Goal: Task Accomplishment & Management: Manage account settings

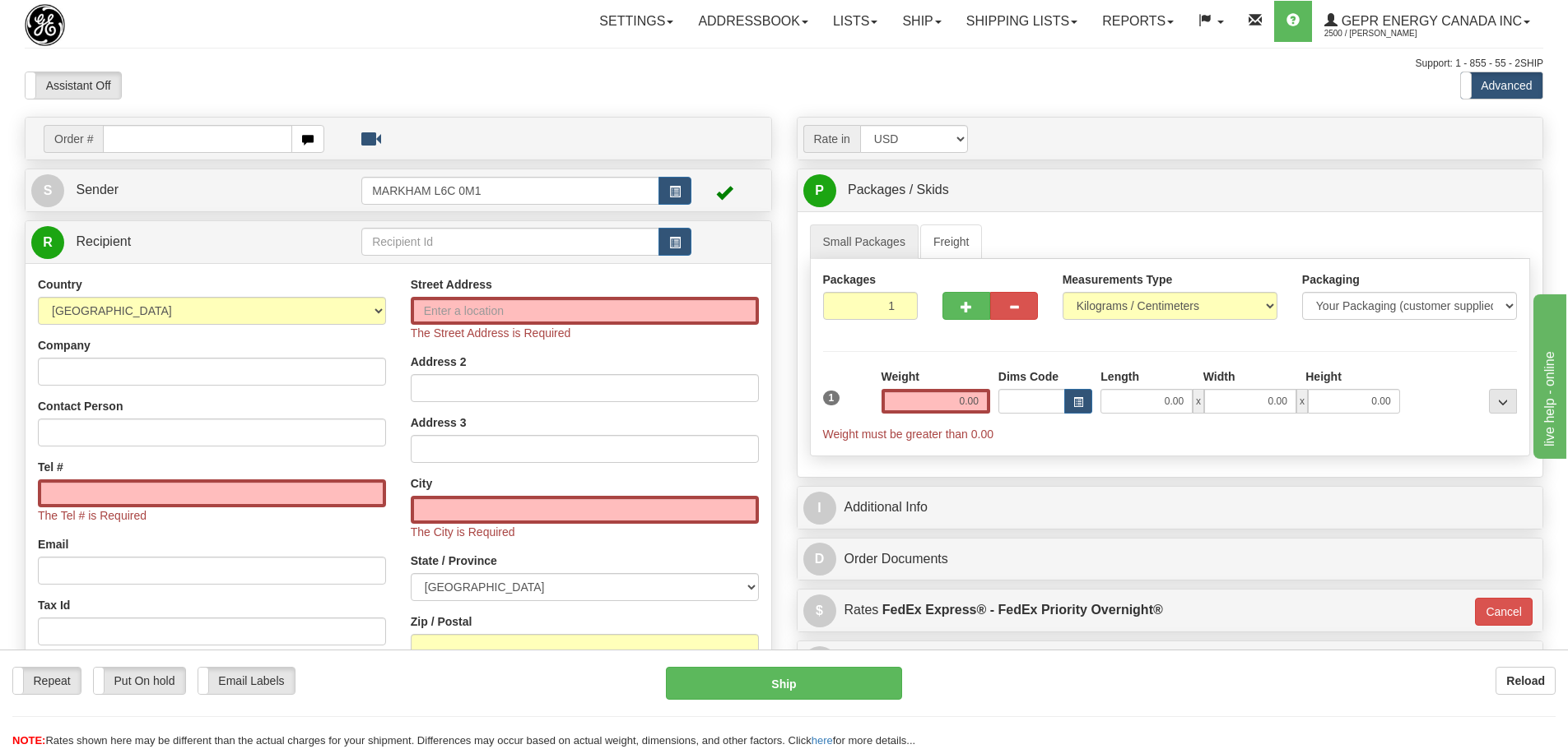
click at [237, 154] on td "Order #" at bounding box center [398, 138] width 734 height 34
click at [235, 144] on input "text" at bounding box center [198, 139] width 190 height 28
paste input "31442546"
type input "31442546"
click at [260, 92] on body "Training Course Close Toggle navigation Settings Shipping Preferences New Recip…" at bounding box center [784, 374] width 1568 height 749
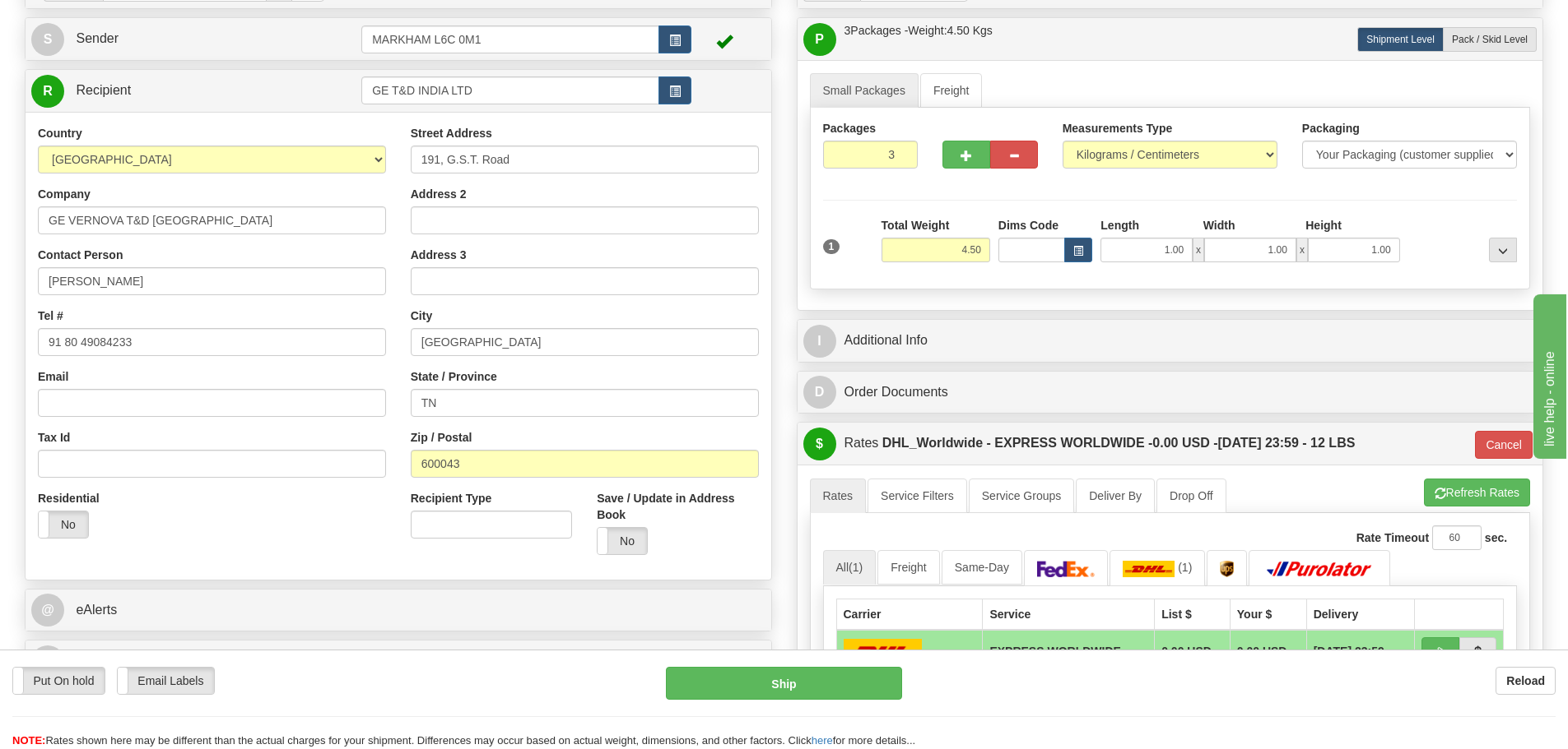
scroll to position [165, 0]
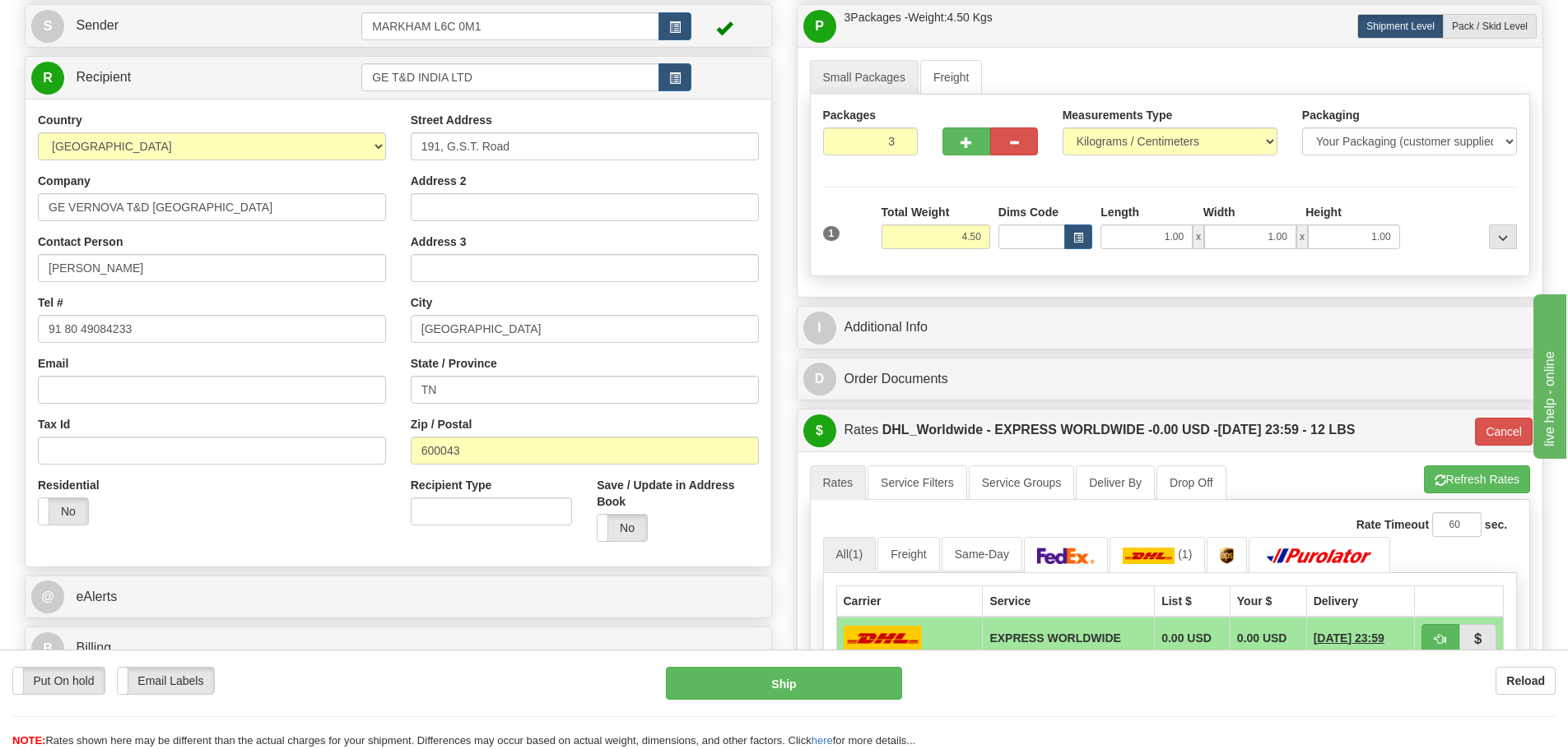
click at [940, 306] on div "I Additional Info" at bounding box center [1170, 328] width 748 height 43
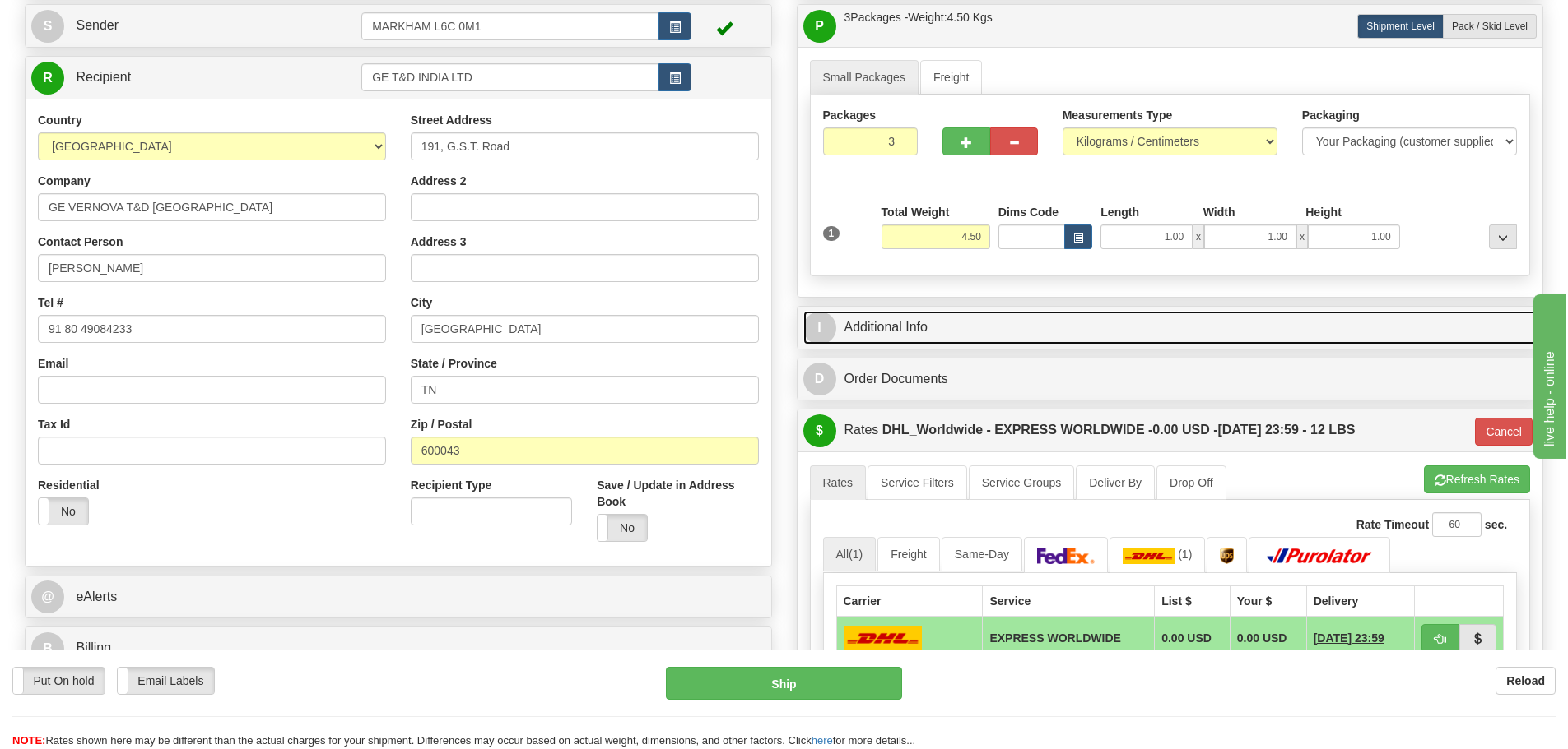
click at [939, 317] on link "I Additional Info" at bounding box center [1170, 328] width 734 height 34
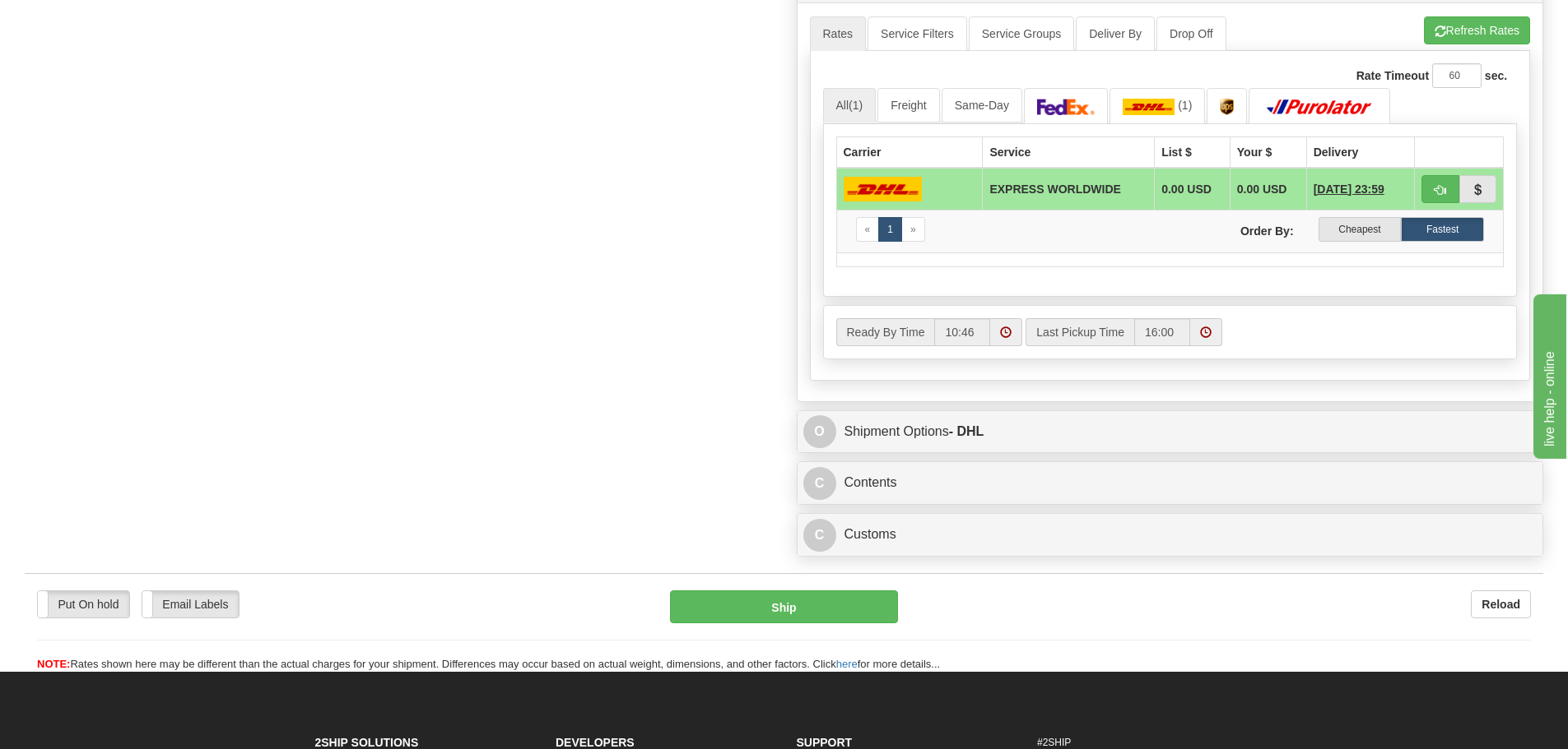
scroll to position [905, 0]
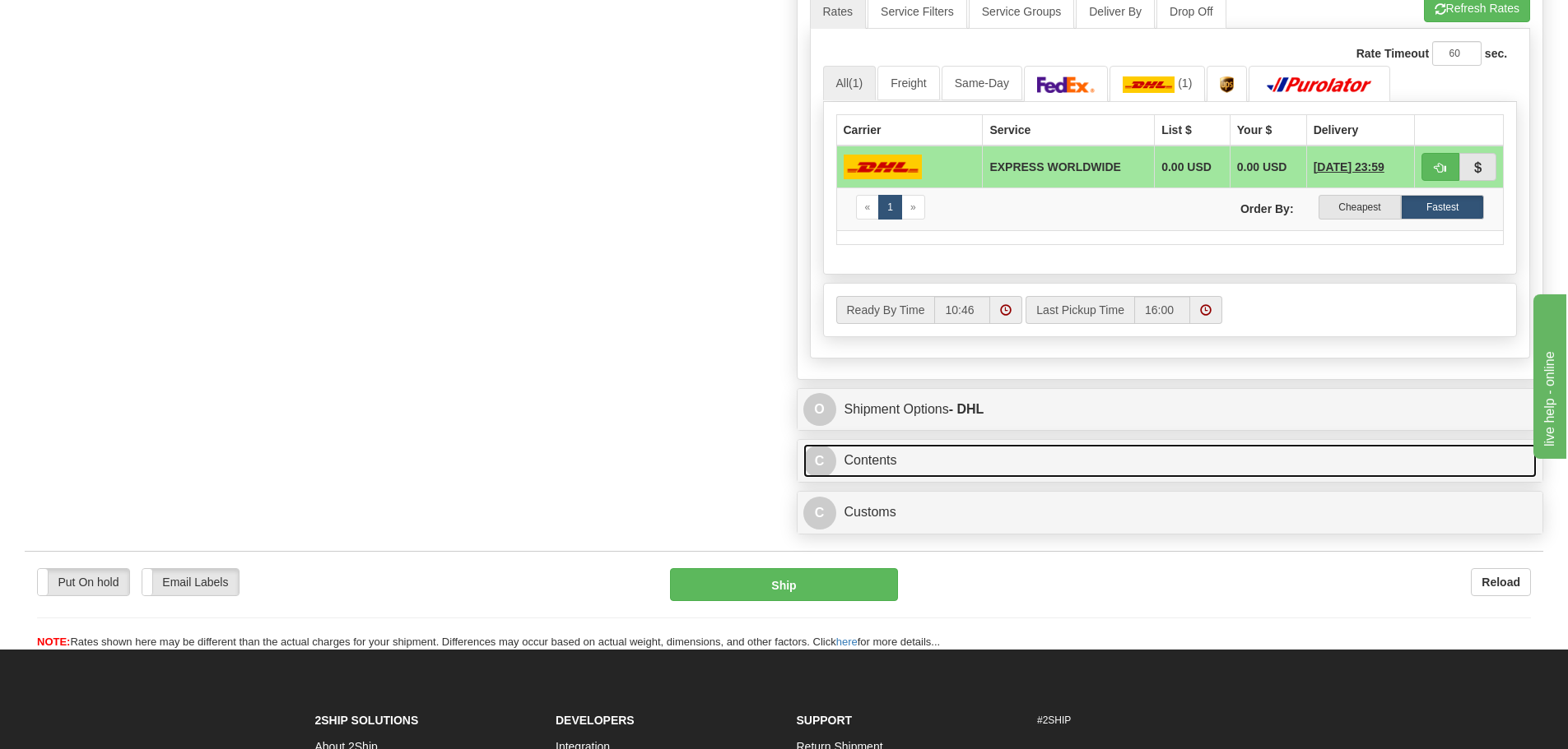
click at [1010, 475] on link "C Contents" at bounding box center [1170, 461] width 734 height 34
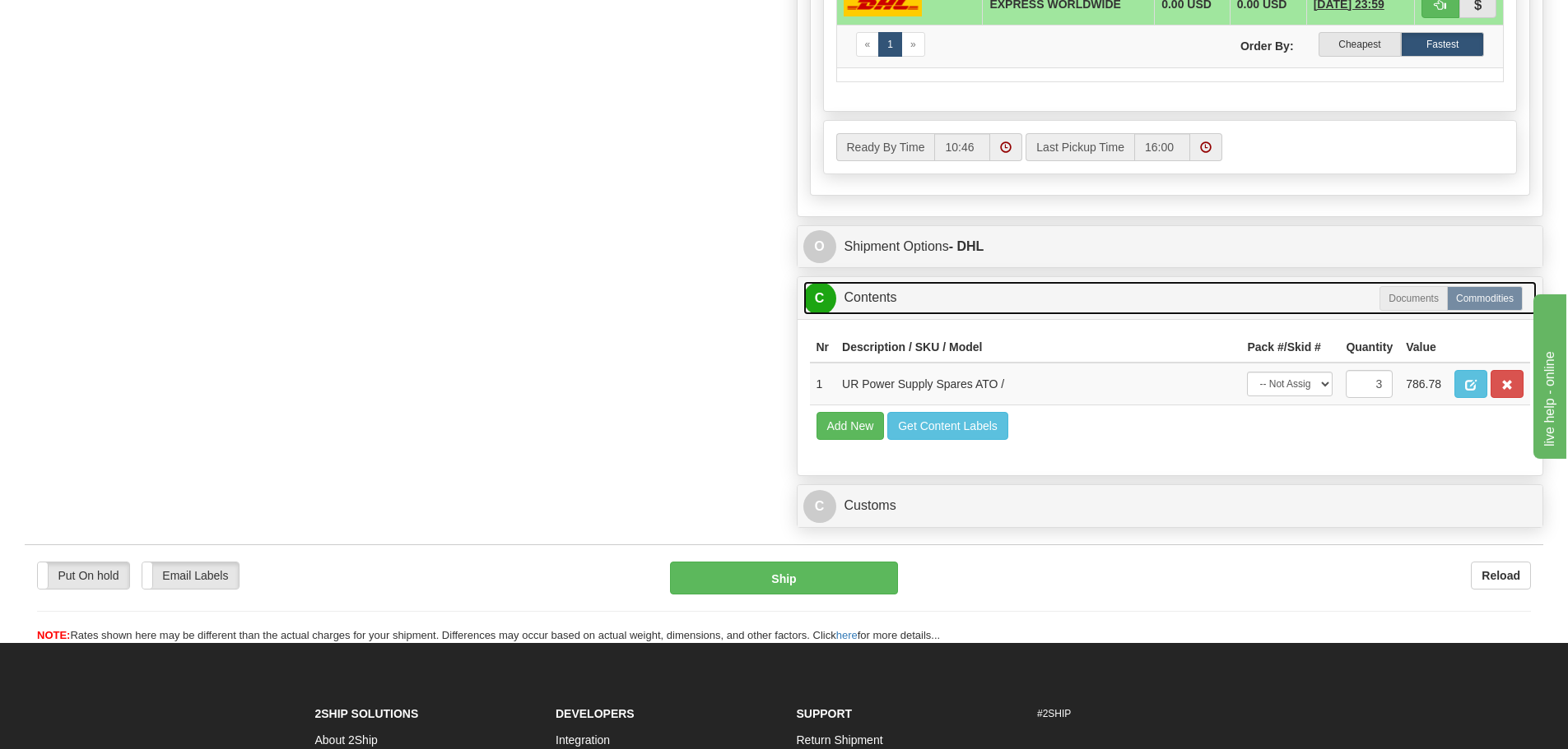
scroll to position [1069, 0]
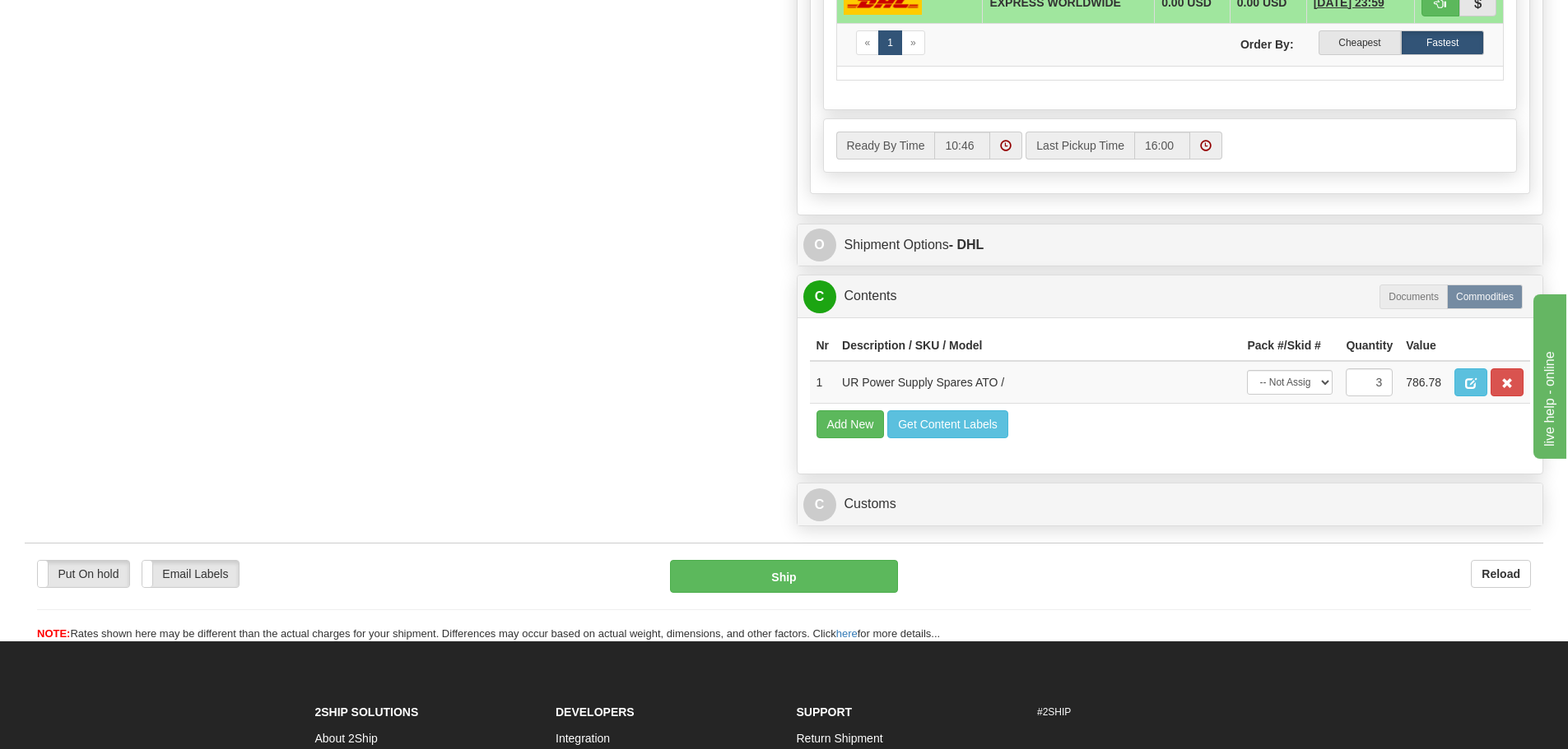
click at [980, 483] on div "C Customs Duties / Taxes" at bounding box center [1170, 504] width 746 height 42
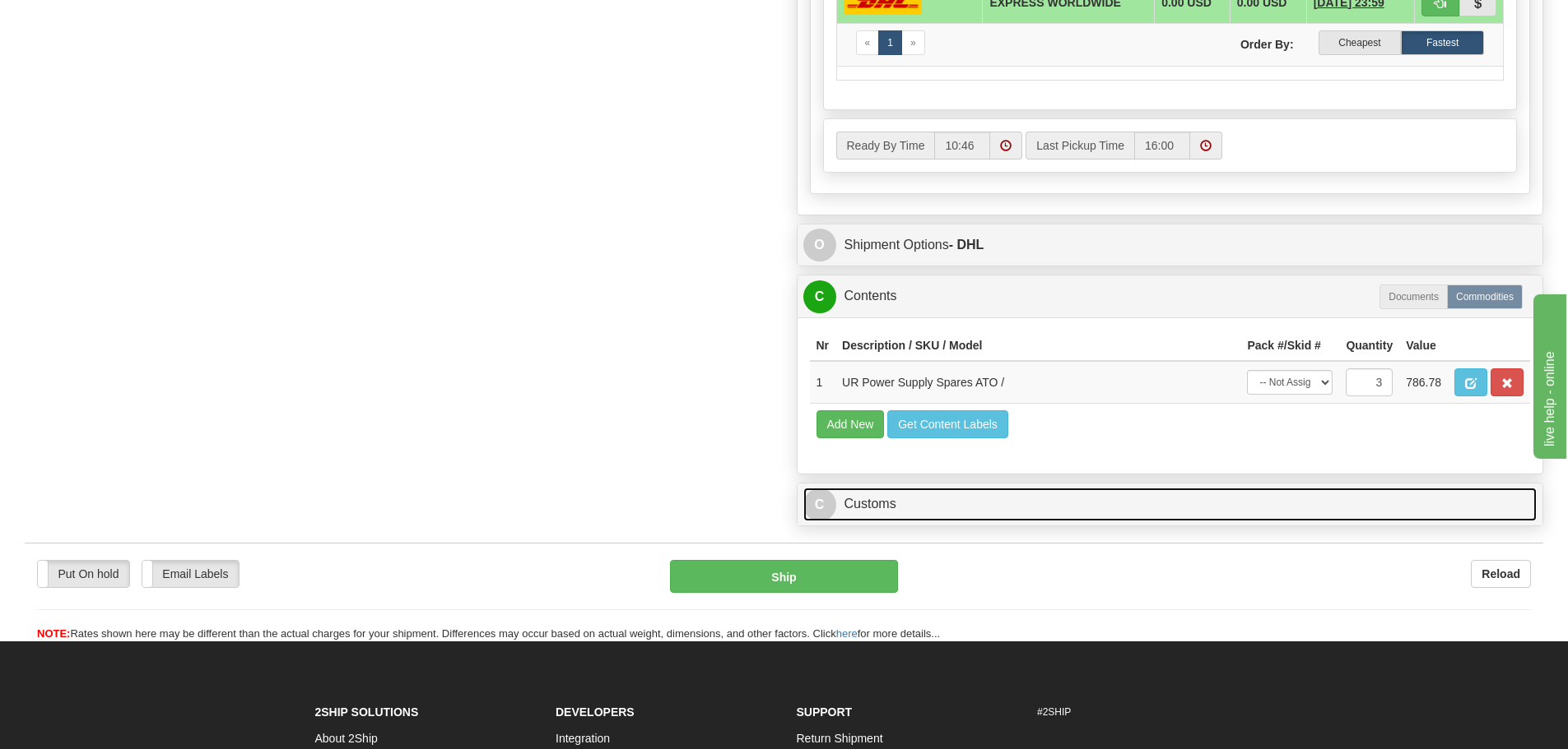
click at [980, 499] on link "C Customs" at bounding box center [1170, 505] width 734 height 34
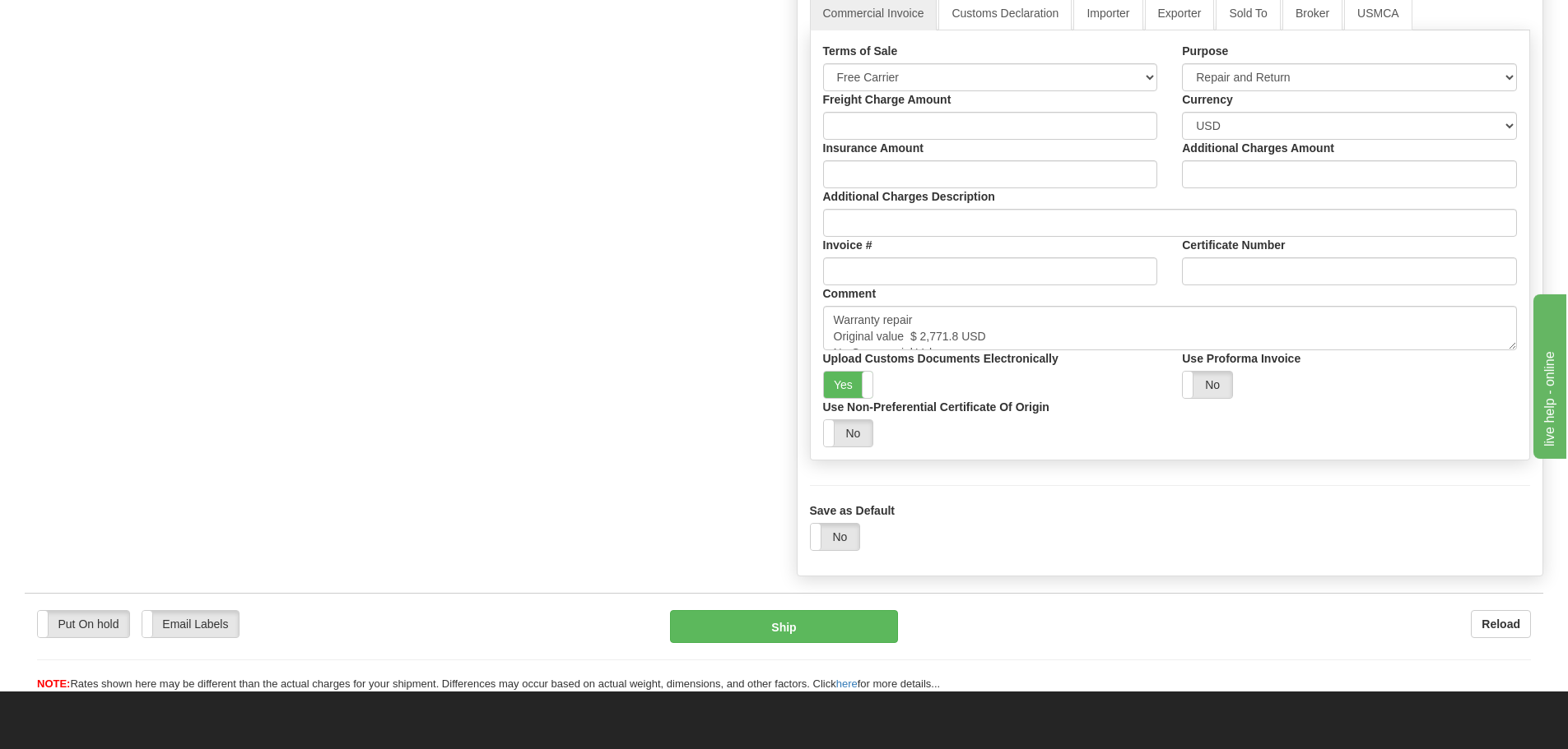
scroll to position [1645, 0]
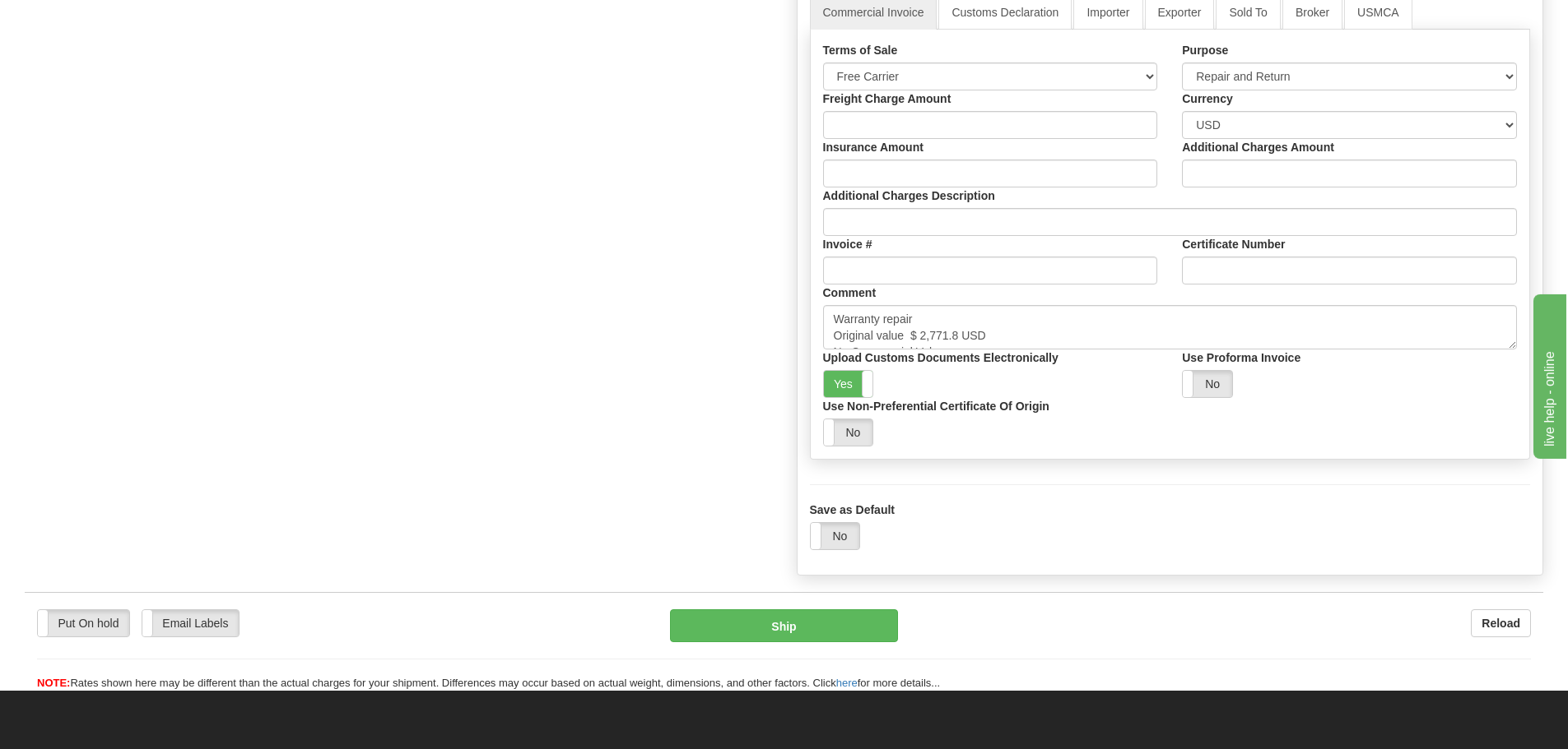
click at [875, 377] on div "Yes No" at bounding box center [990, 384] width 335 height 28
click at [872, 377] on span at bounding box center [873, 384] width 21 height 27
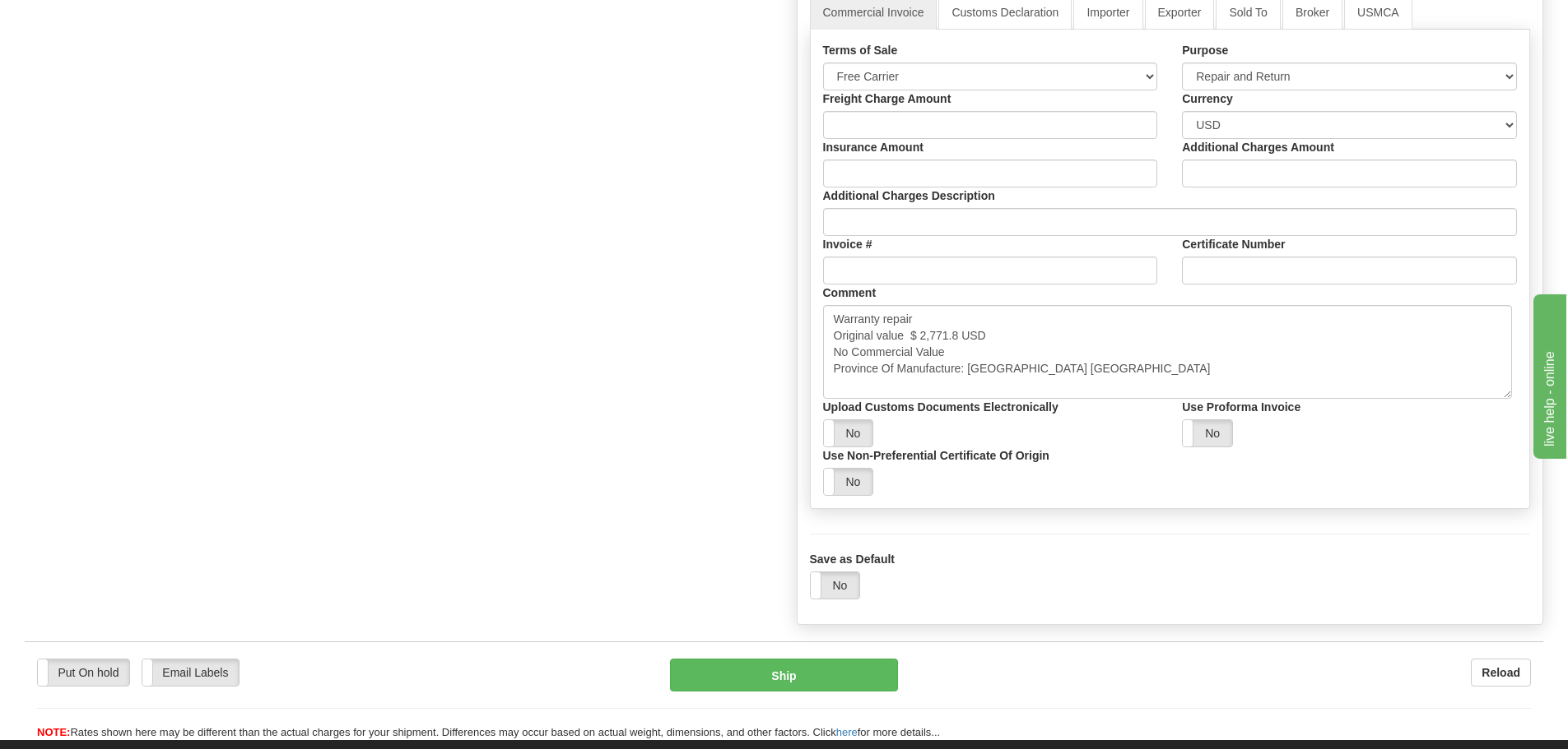
drag, startPoint x: 1510, startPoint y: 345, endPoint x: 1494, endPoint y: 397, distance: 54.4
click at [1502, 398] on textarea "Warranty repair Original value $ 2,771.8 USD No Commercial Value Province Of Ma…" at bounding box center [1168, 352] width 689 height 94
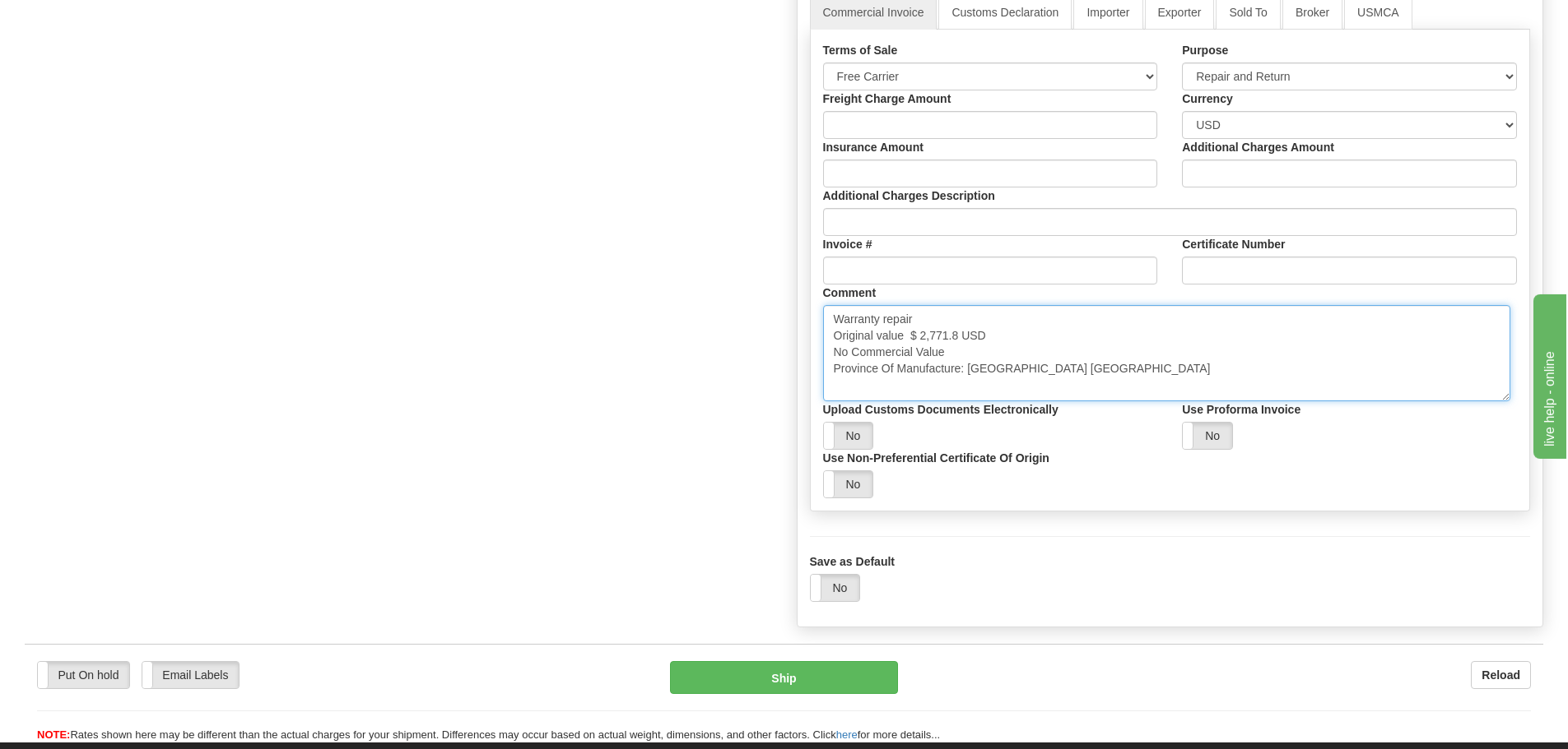
drag, startPoint x: 1160, startPoint y: 392, endPoint x: 780, endPoint y: 317, distance: 387.3
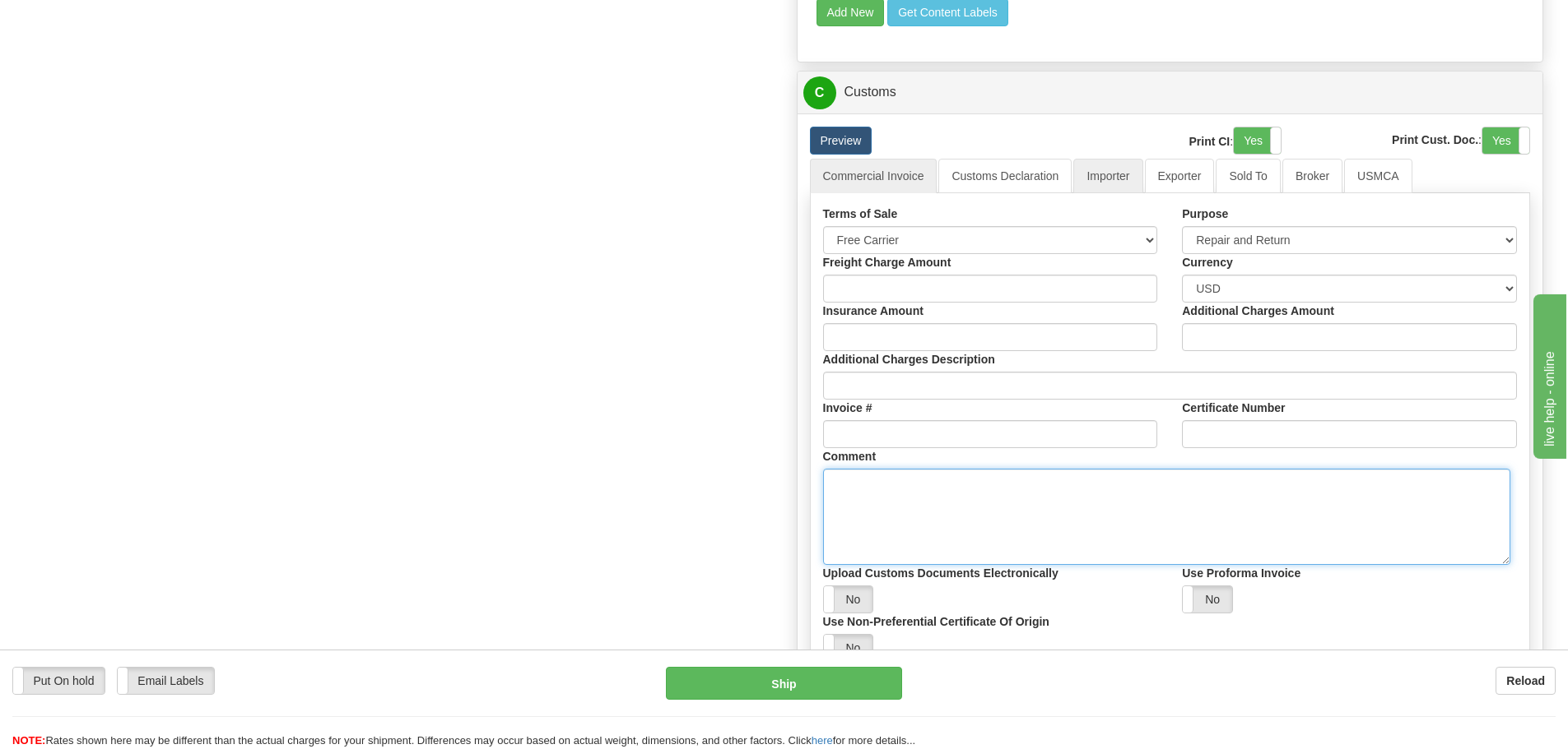
scroll to position [1480, 0]
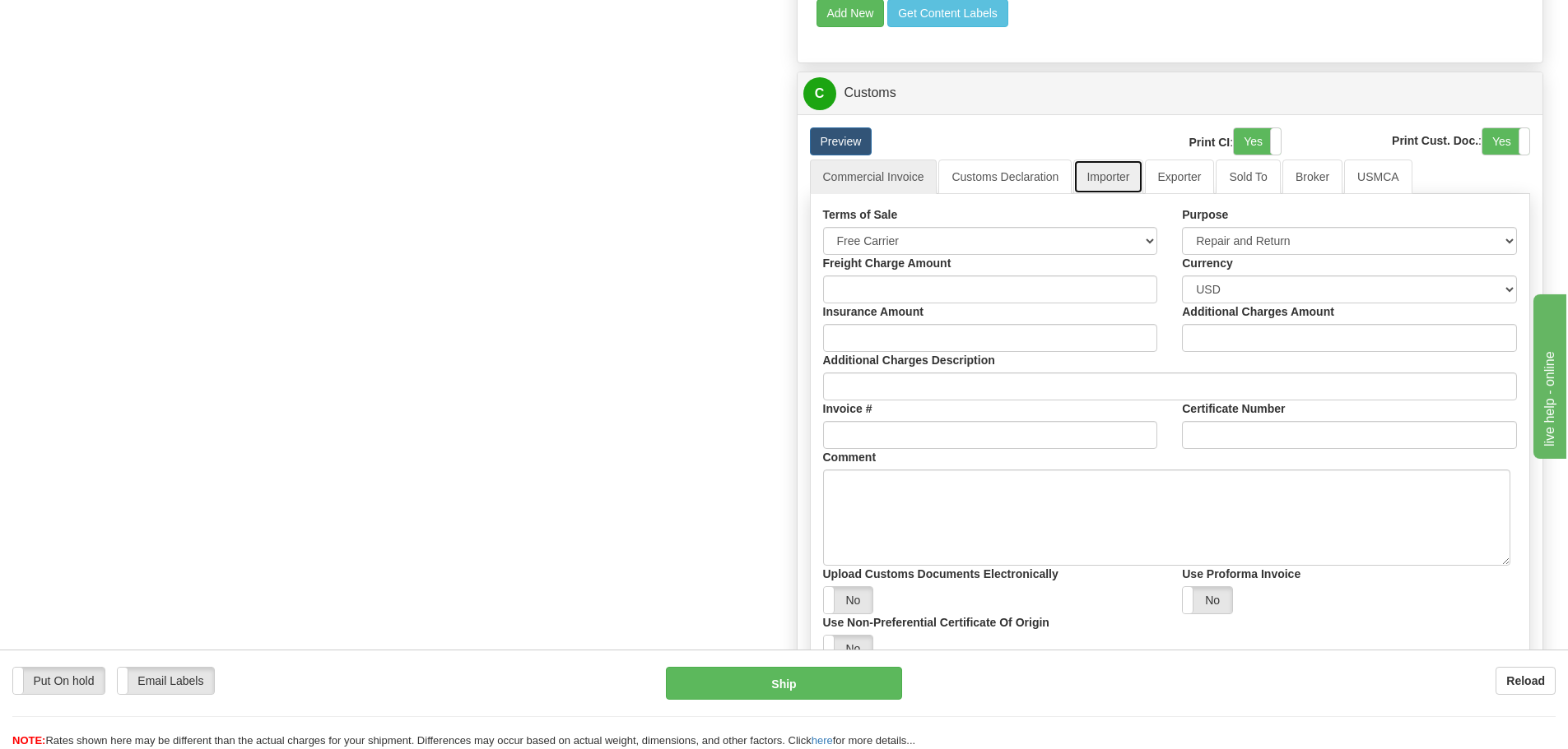
click at [1077, 177] on link "Importer" at bounding box center [1107, 176] width 69 height 35
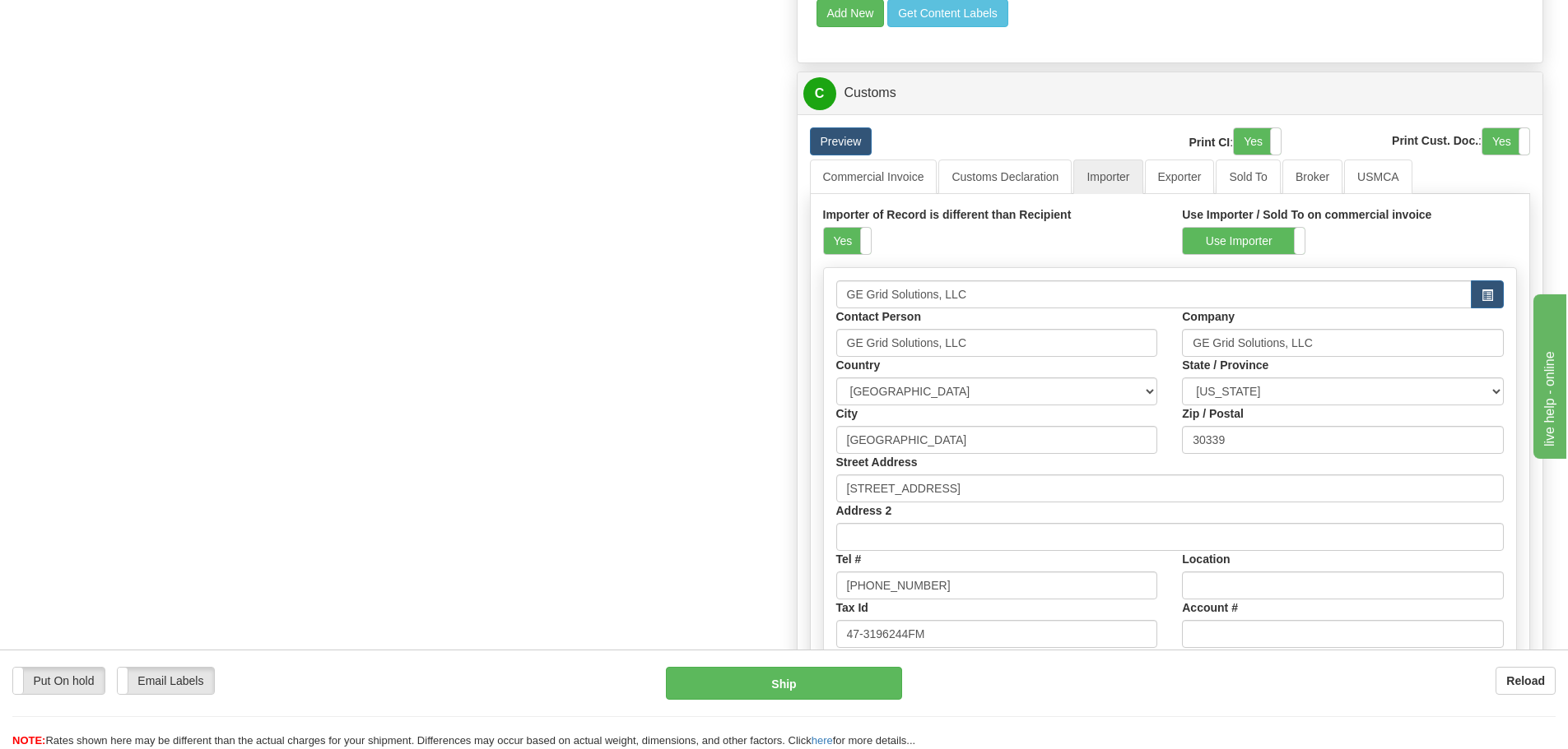
click at [841, 223] on label "Importer of Record is different than Recipient" at bounding box center [947, 214] width 249 height 17
click at [851, 253] on label "Yes" at bounding box center [847, 241] width 47 height 27
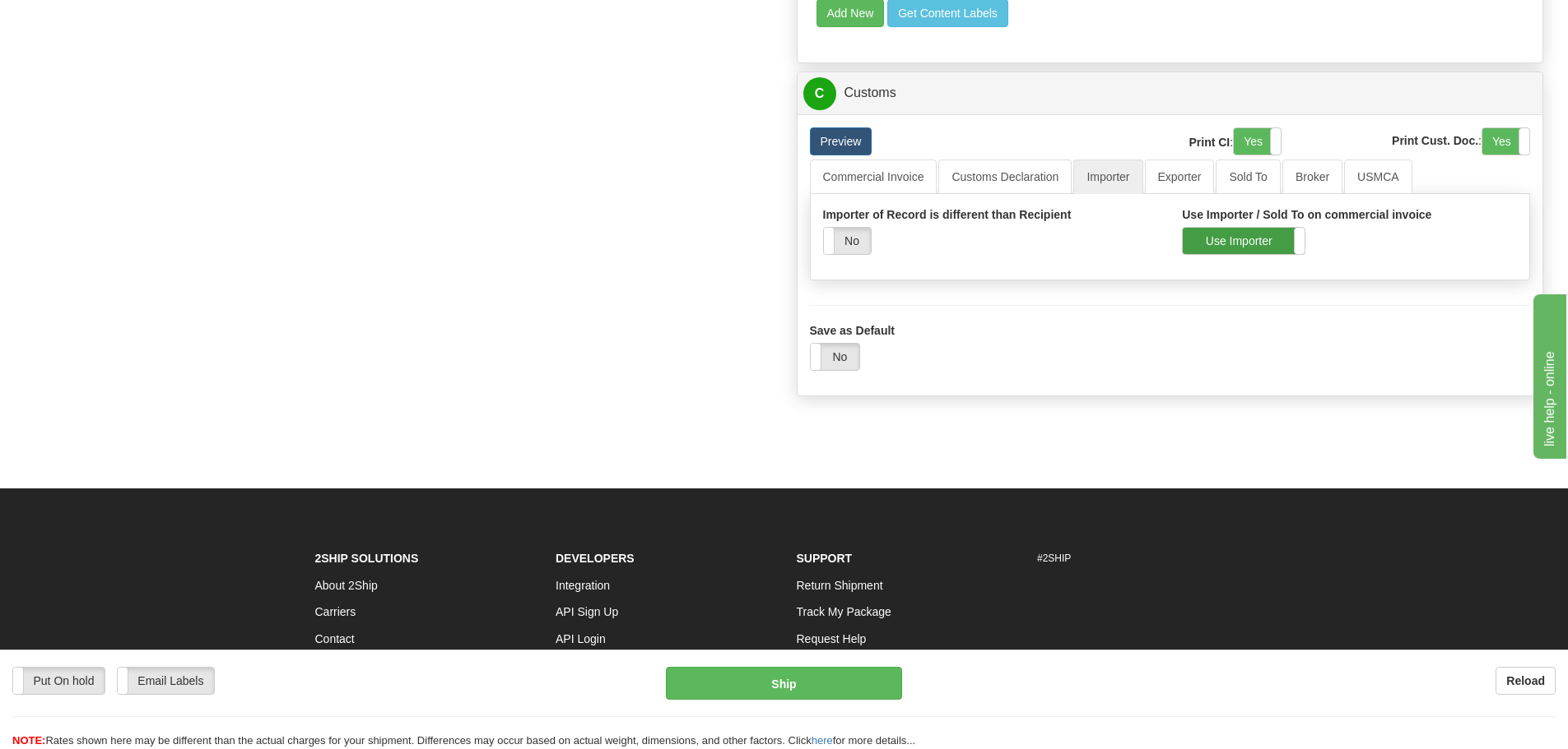
click at [1199, 237] on label "Use Importer" at bounding box center [1243, 241] width 121 height 27
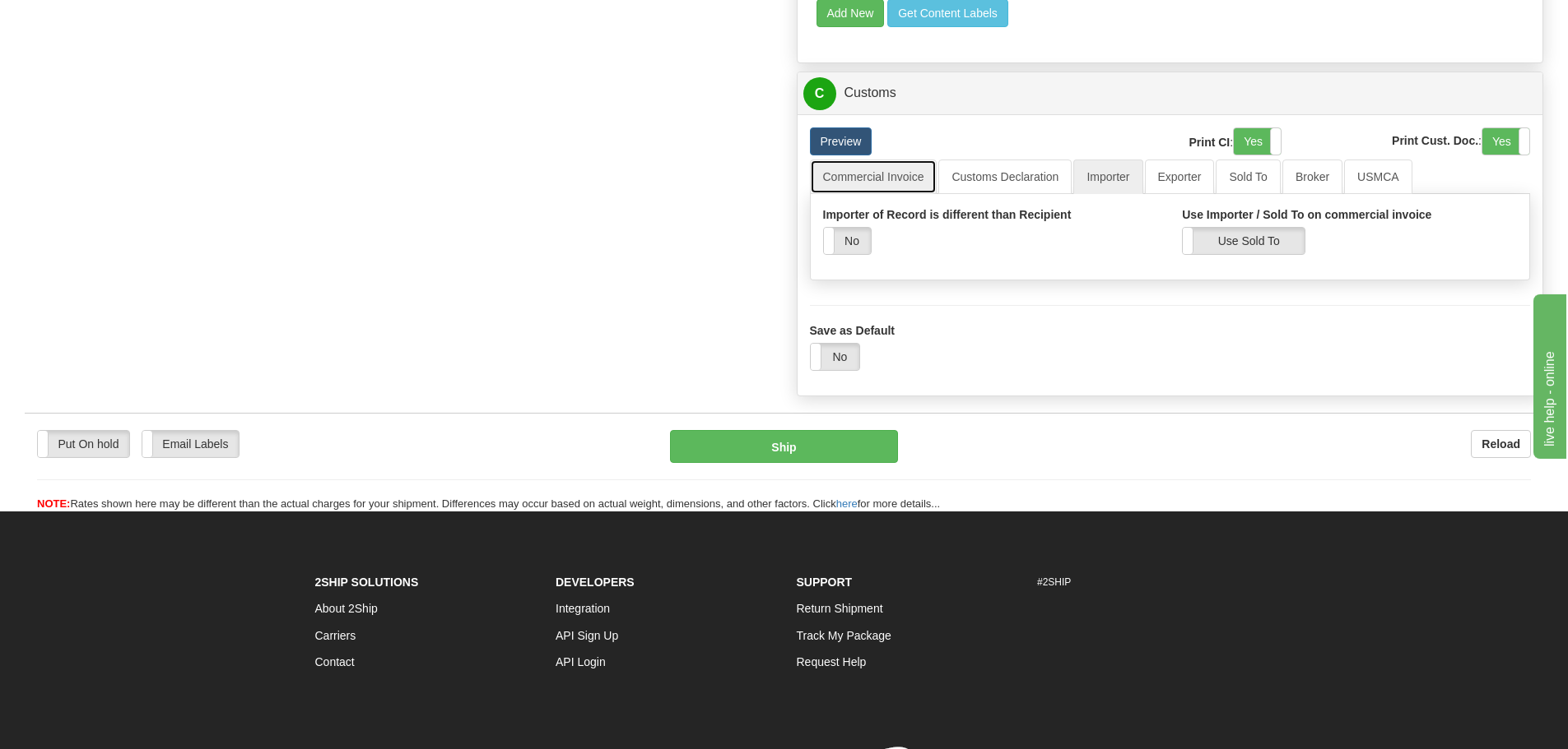
click at [838, 180] on link "Commercial Invoice" at bounding box center [873, 176] width 128 height 35
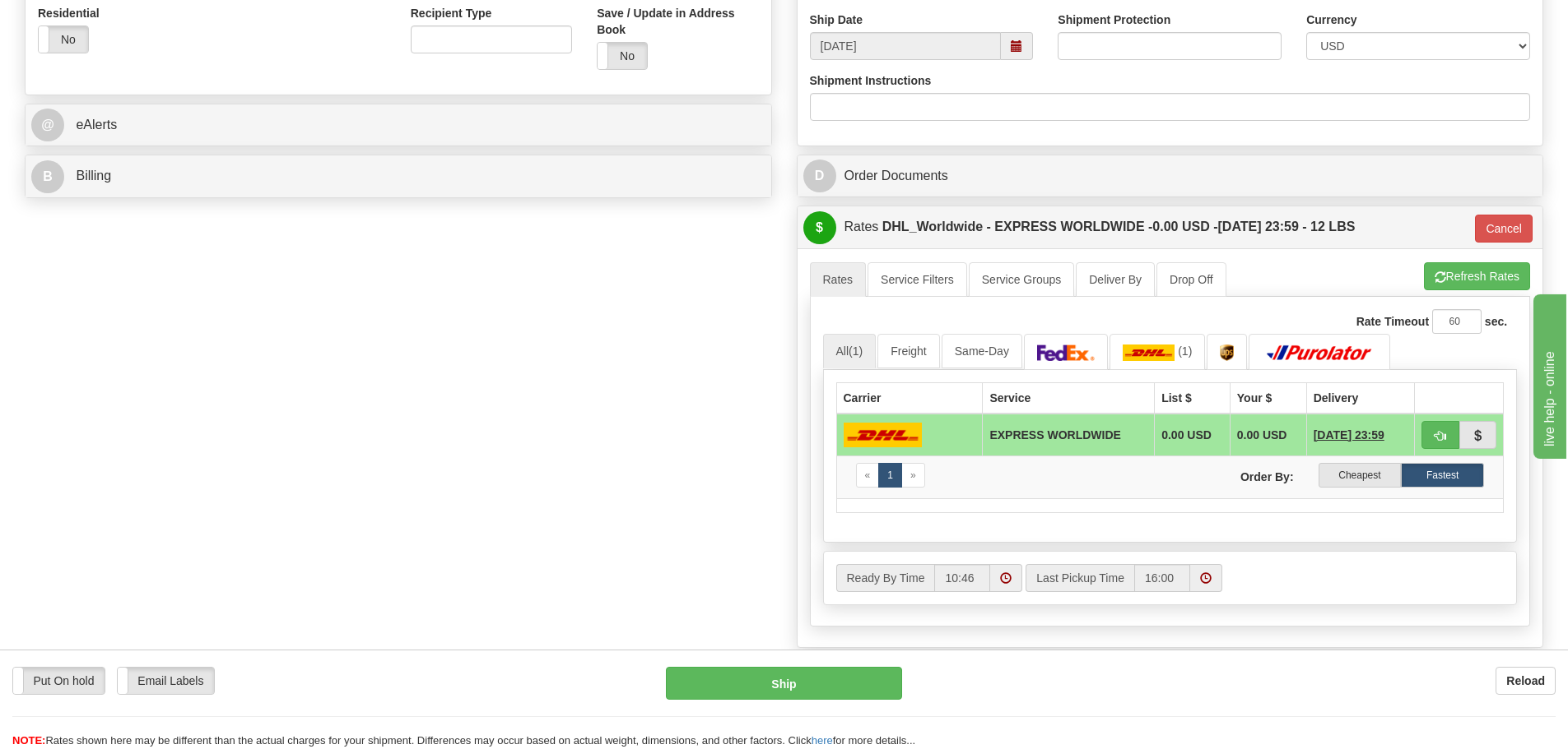
scroll to position [822, 0]
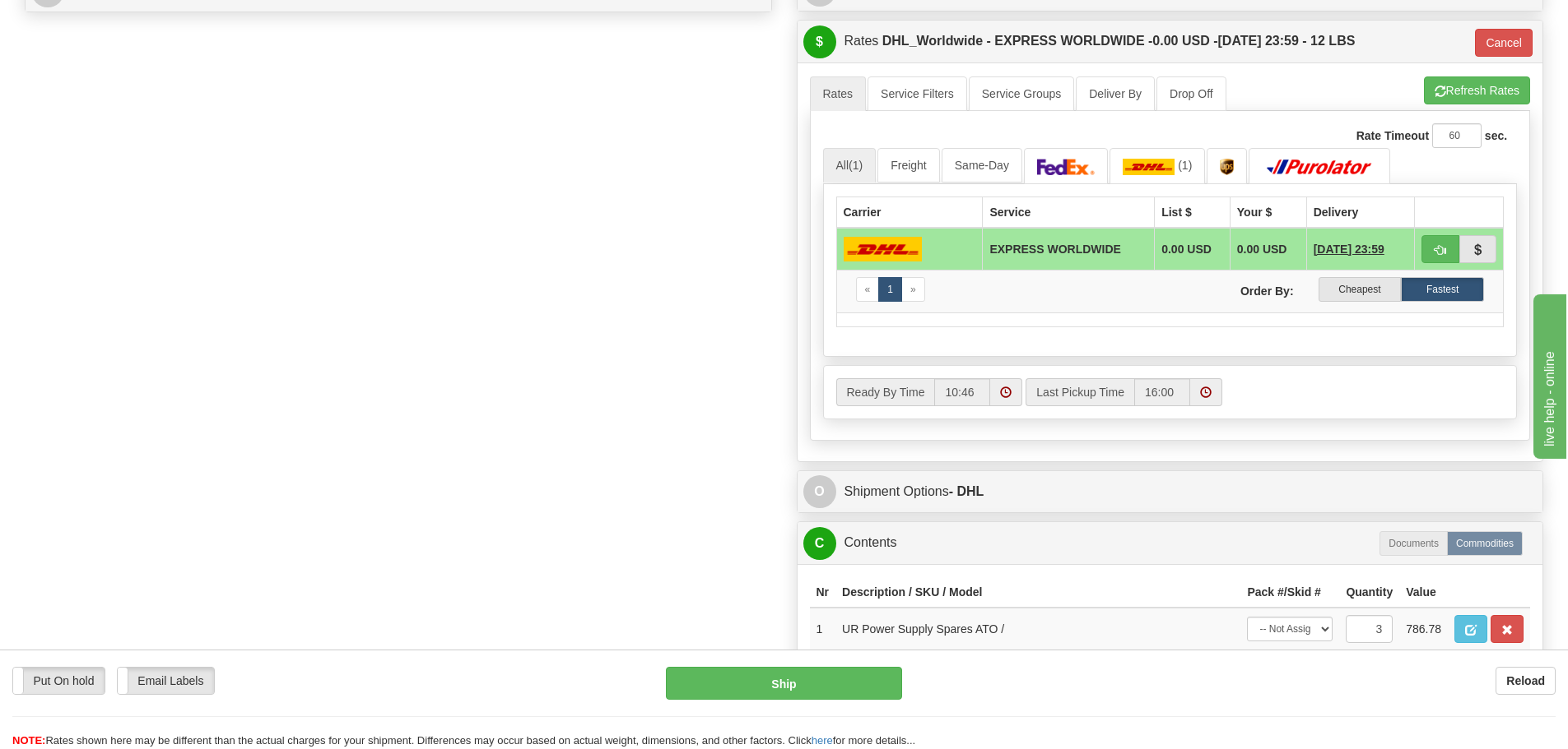
click at [787, 665] on div "Put On hold Put On hold Email Labels Email Labels Edit Reload Ship Reload" at bounding box center [784, 699] width 1568 height 99
click at [786, 683] on button "Ship" at bounding box center [784, 683] width 237 height 33
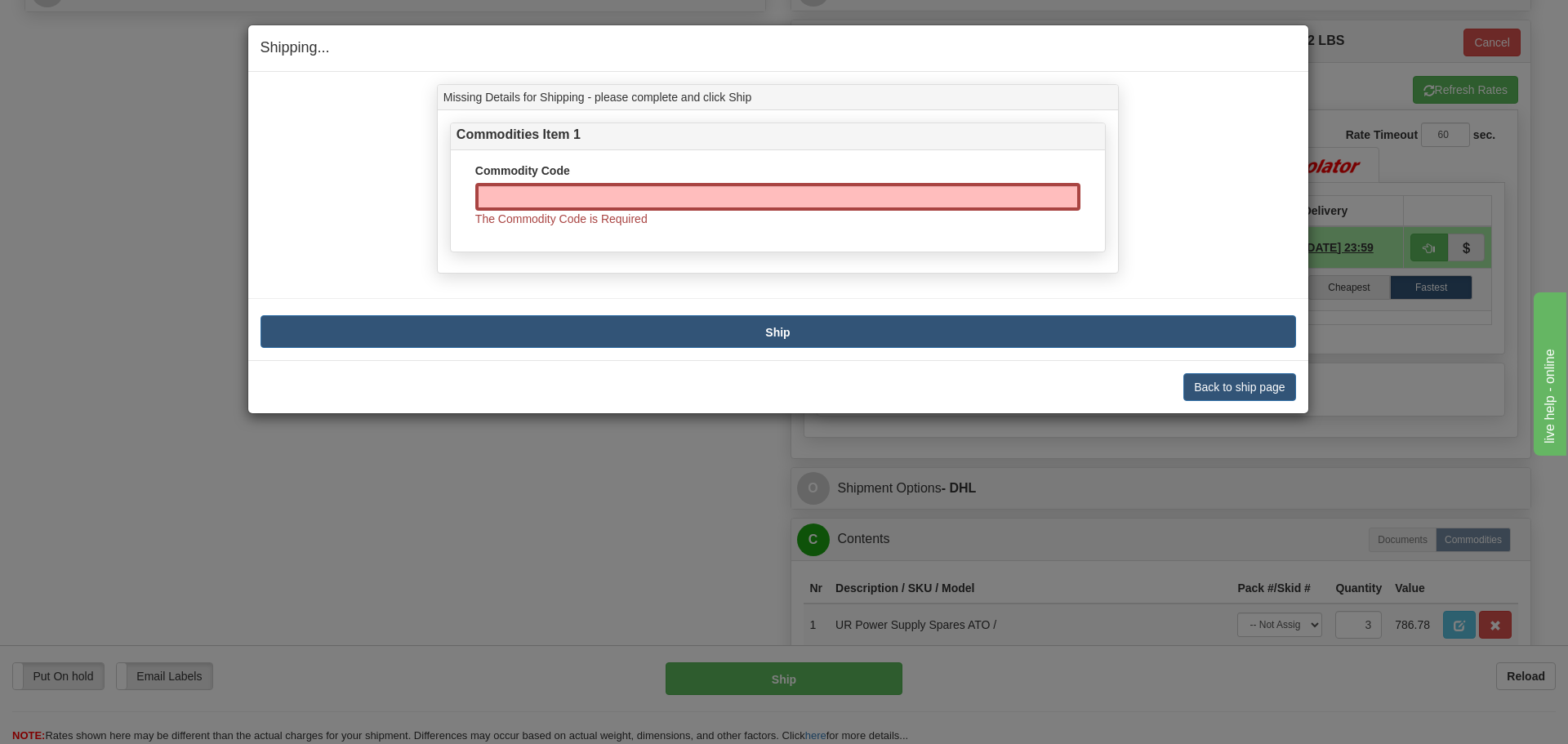
click at [175, 144] on div "Shipping... Your SHIPMENT will EXPIRE in Missing Details for Shipping - please …" at bounding box center [784, 372] width 1568 height 744
click at [1223, 382] on button "Back to ship page" at bounding box center [1238, 388] width 112 height 28
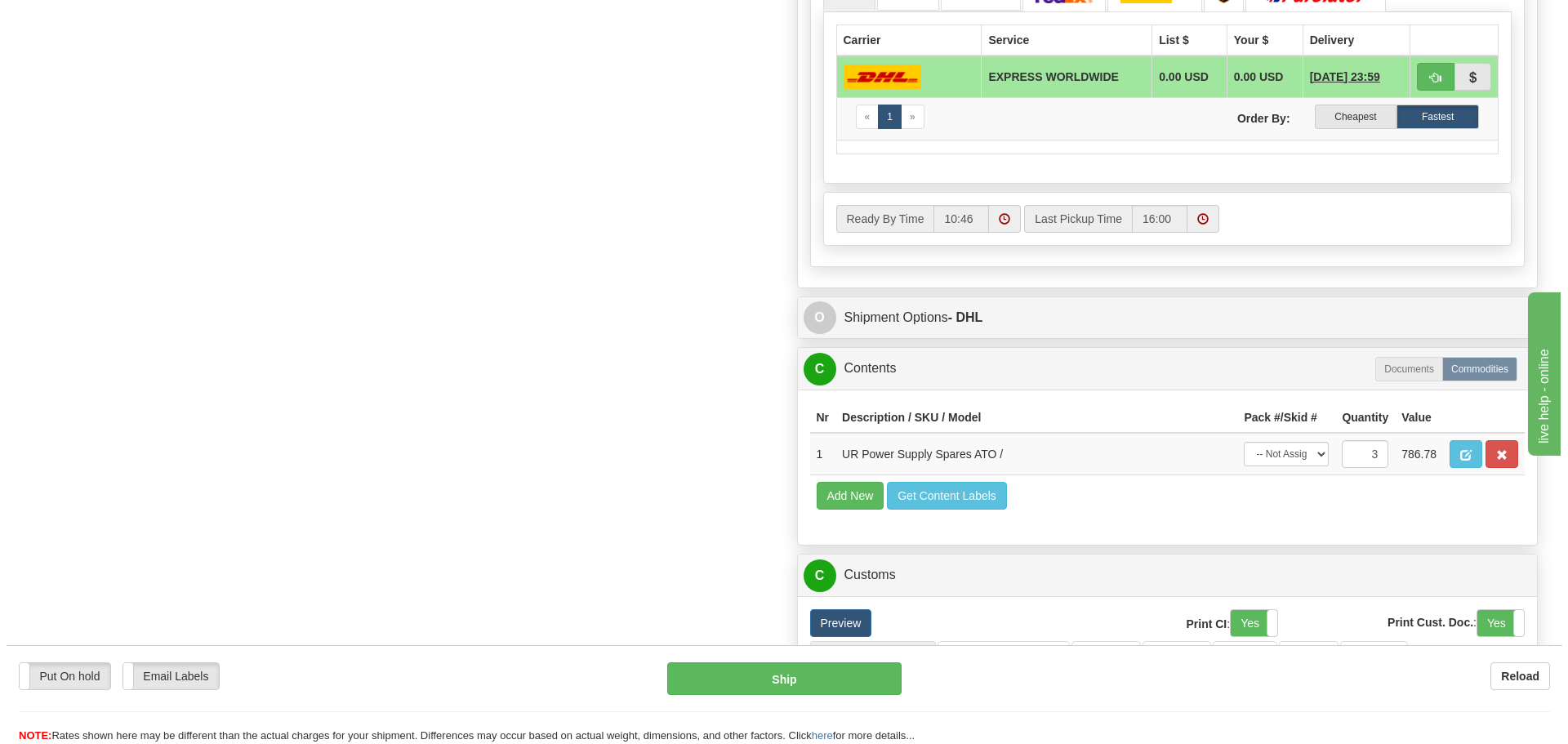
scroll to position [1062, 0]
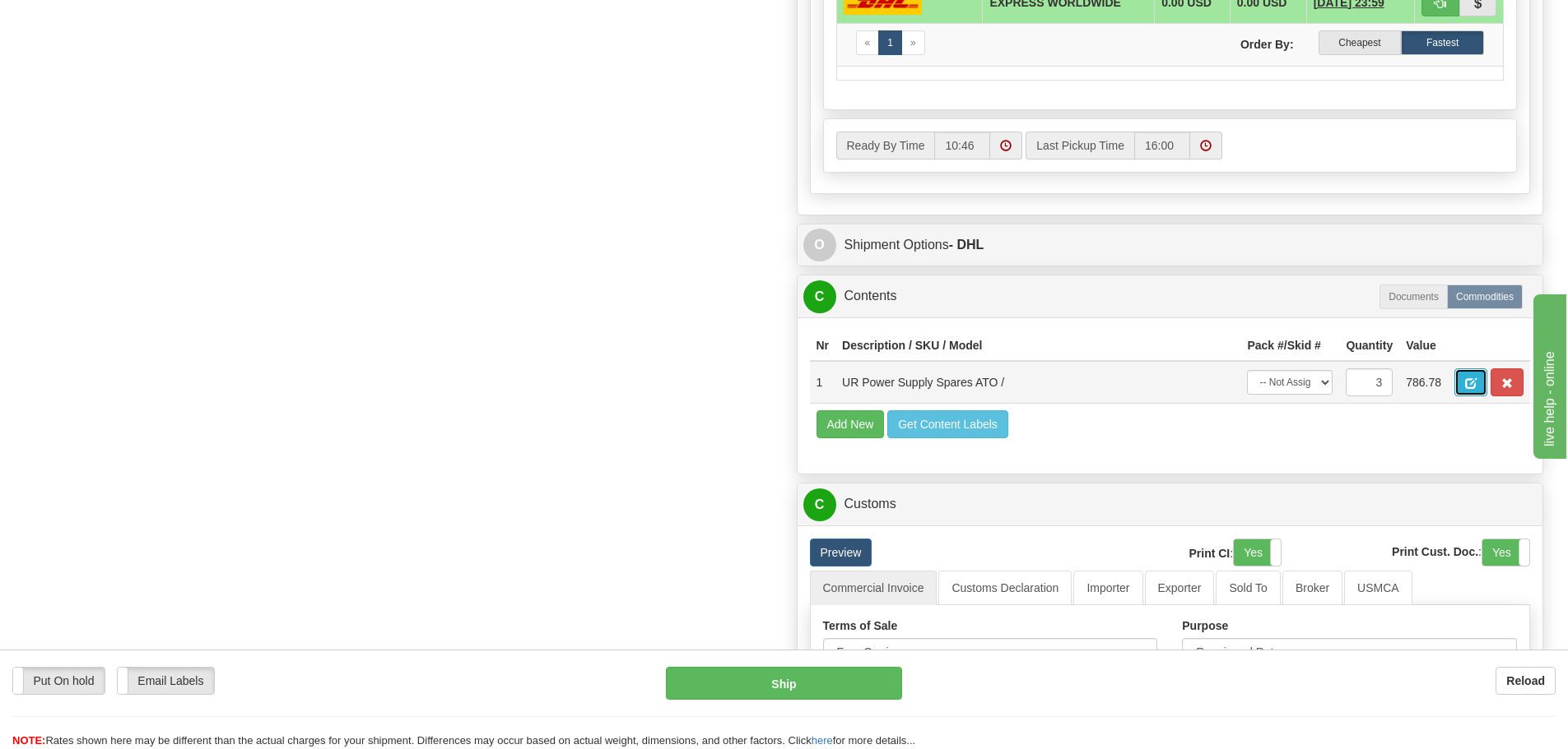
click at [1469, 375] on button "button" at bounding box center [1471, 382] width 33 height 28
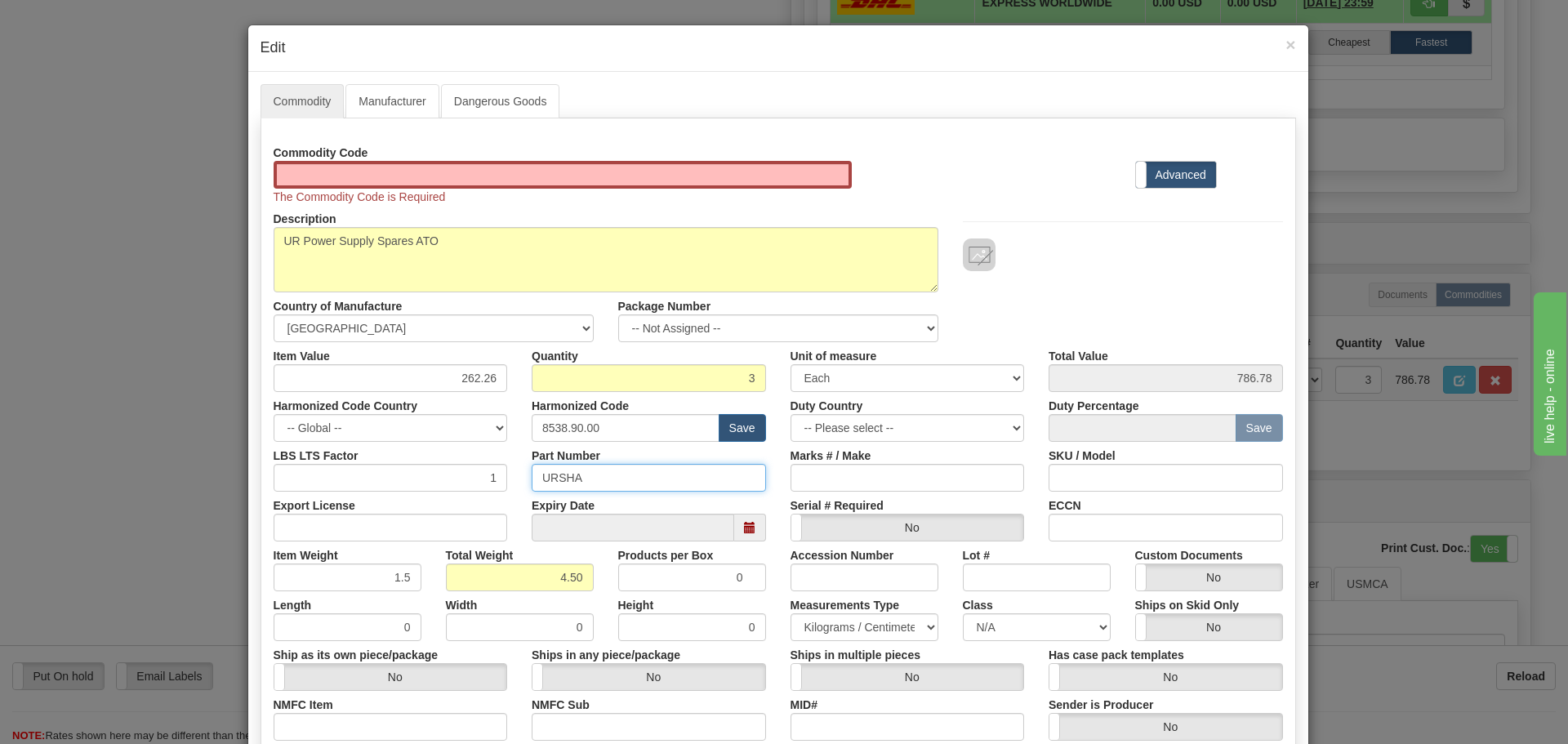
drag, startPoint x: 613, startPoint y: 477, endPoint x: 526, endPoint y: 492, distance: 88.3
click at [526, 492] on div "Commodity Code The Commodity Code is Required Standard Advanced Description UR …" at bounding box center [778, 490] width 1009 height 702
click at [512, 440] on div "Harmonized Code Country -- Global -- [GEOGRAPHIC_DATA] [GEOGRAPHIC_DATA] [GEOGR…" at bounding box center [390, 417] width 258 height 50
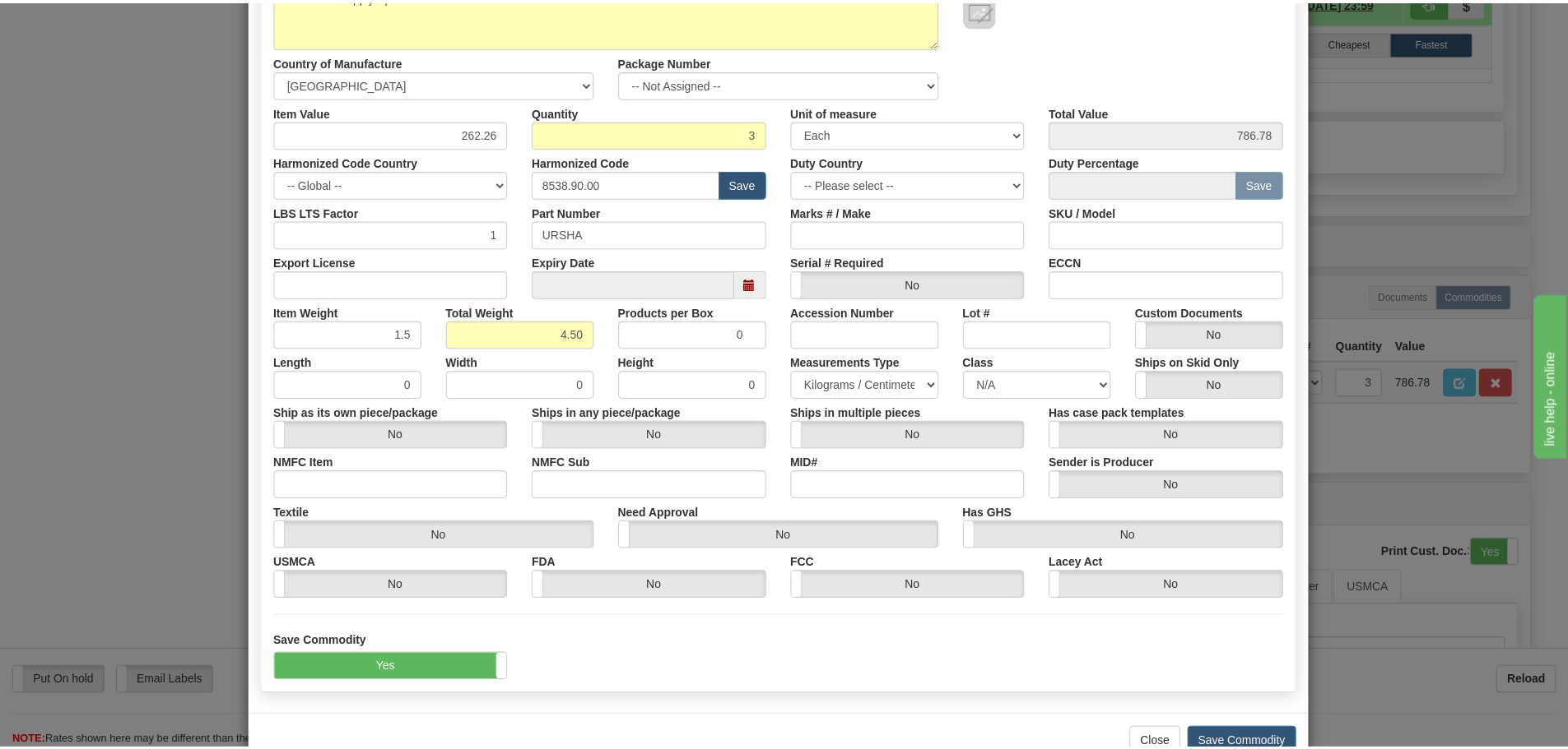
scroll to position [292, 0]
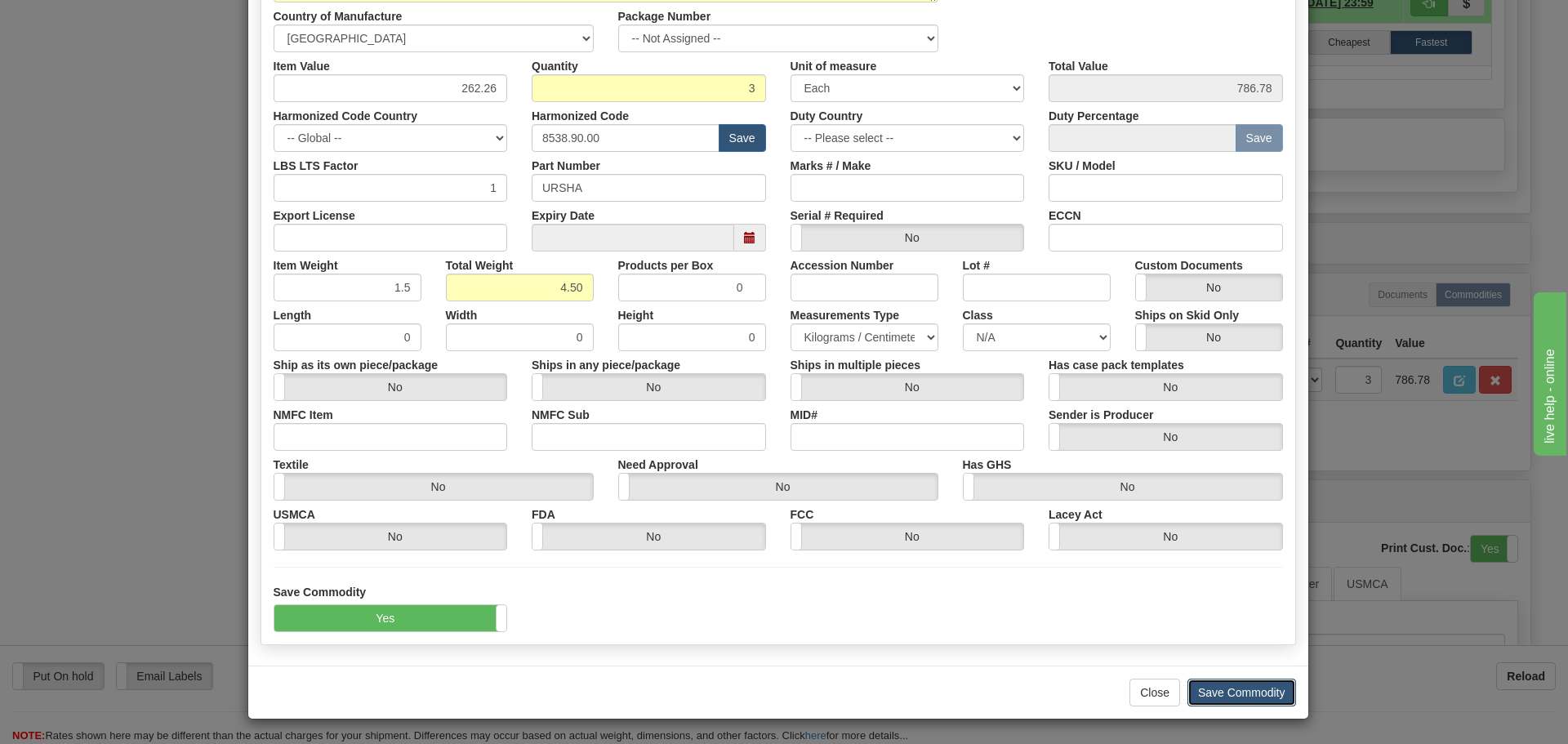
click at [1230, 686] on button "Save Commodity" at bounding box center [1242, 693] width 109 height 28
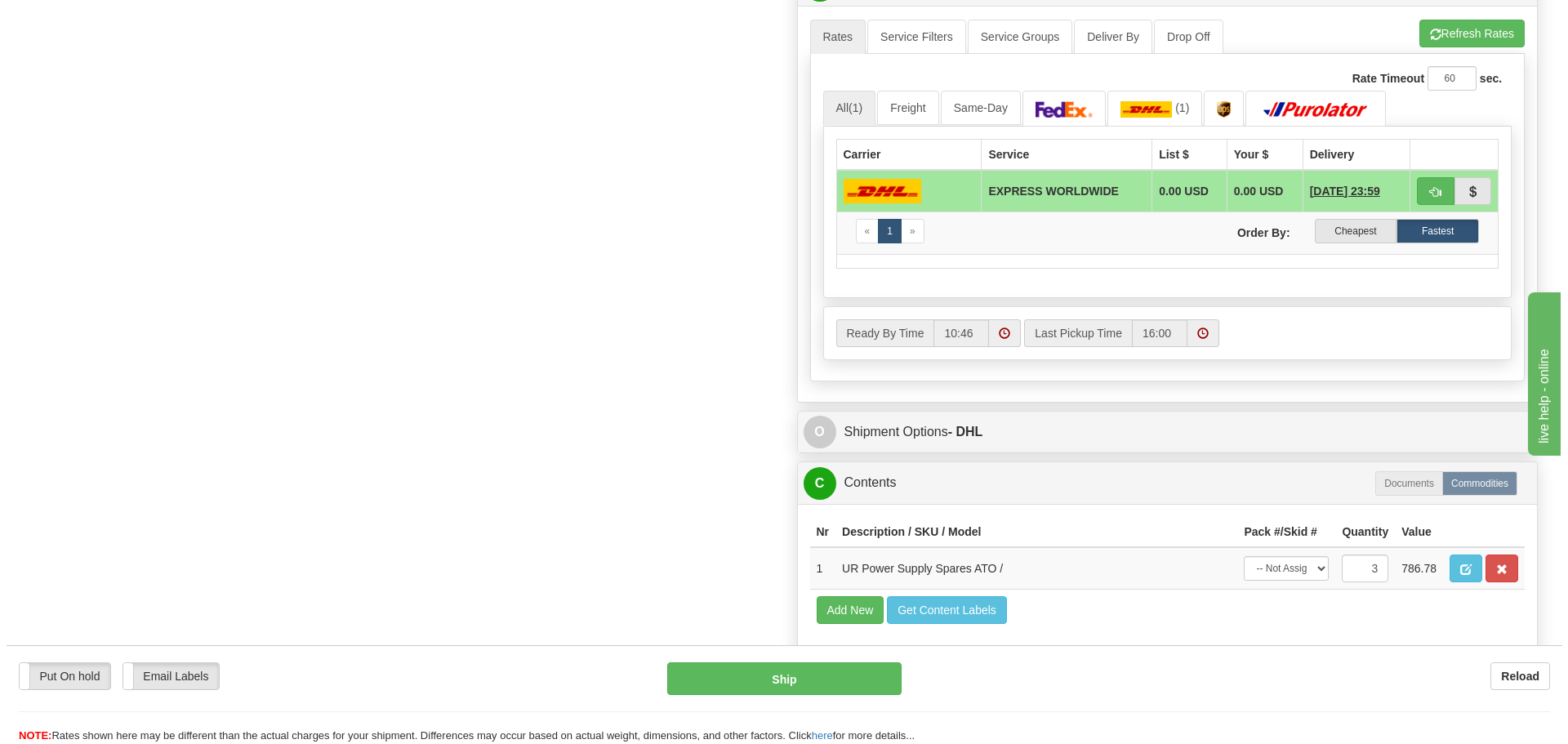
scroll to position [1062, 0]
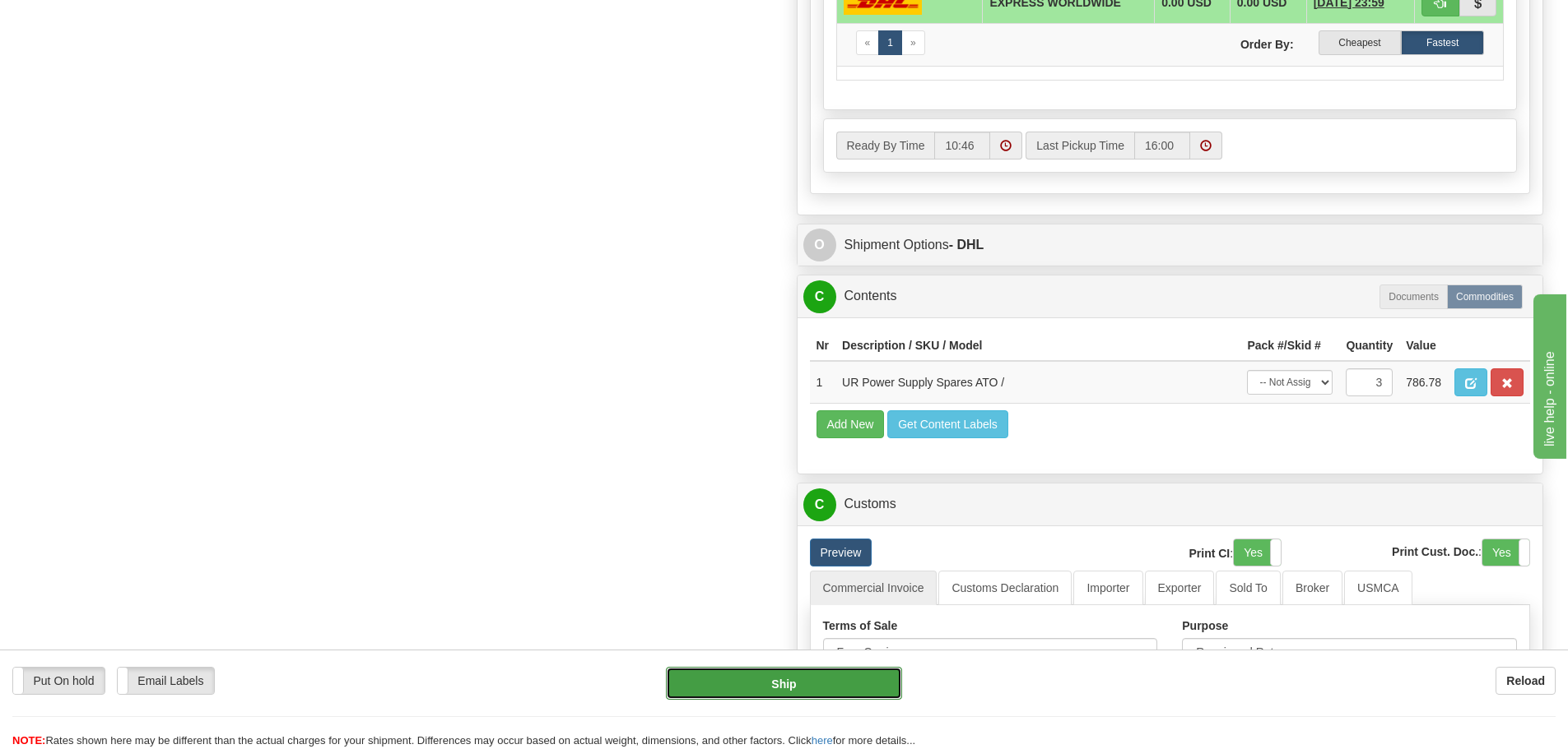
click at [788, 687] on button "Ship" at bounding box center [784, 683] width 237 height 33
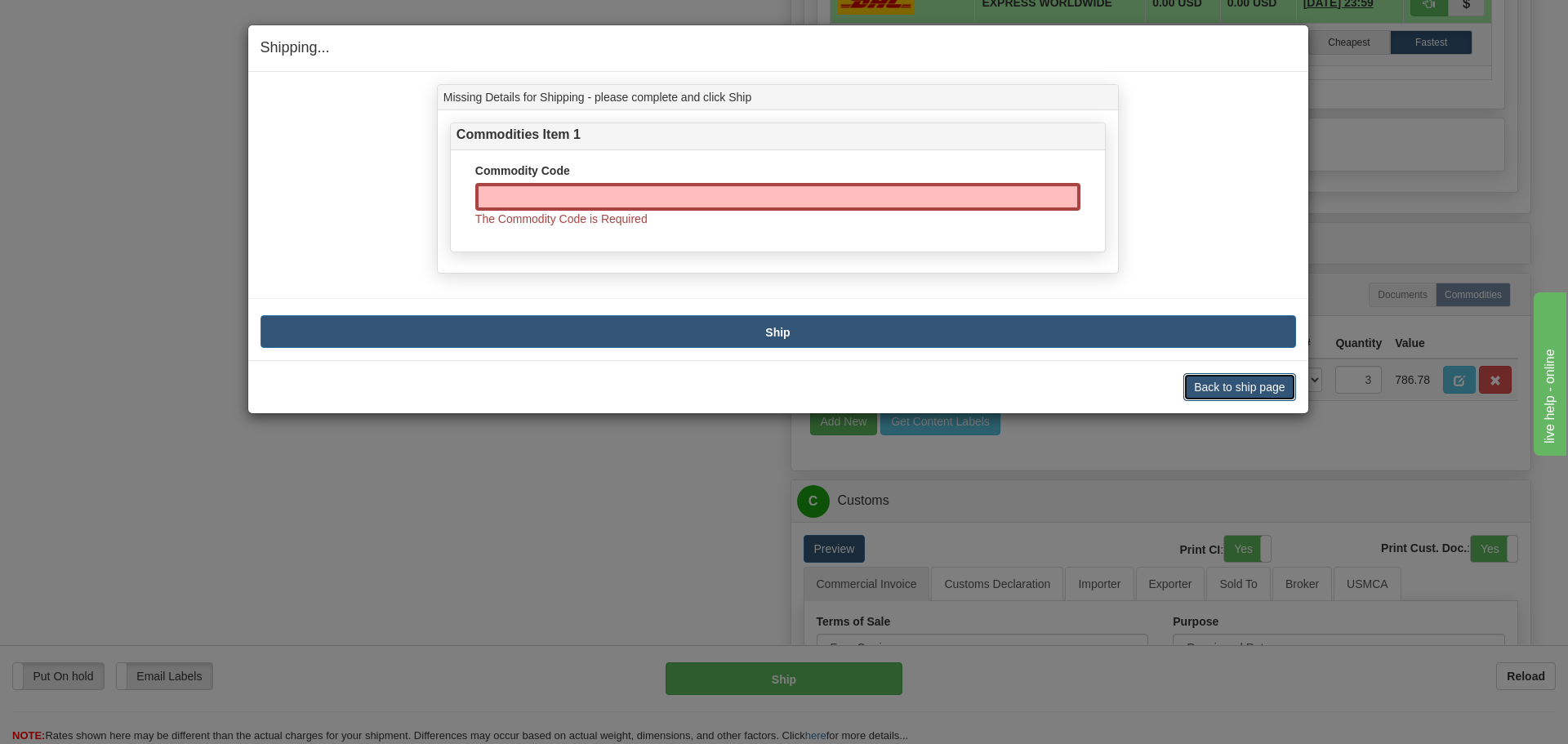
click at [1243, 401] on button "Back to ship page" at bounding box center [1238, 388] width 112 height 28
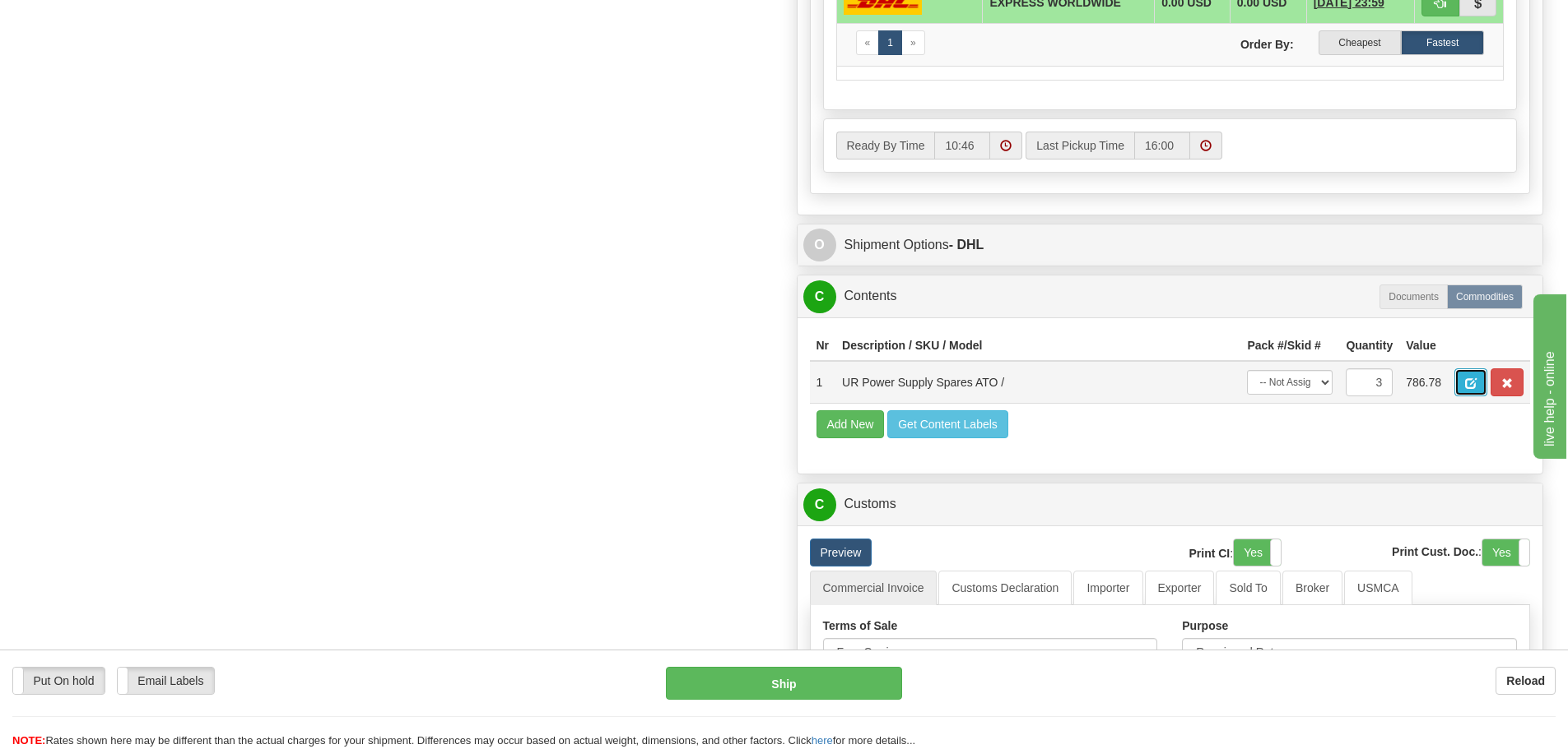
click at [1476, 372] on button "button" at bounding box center [1471, 382] width 33 height 28
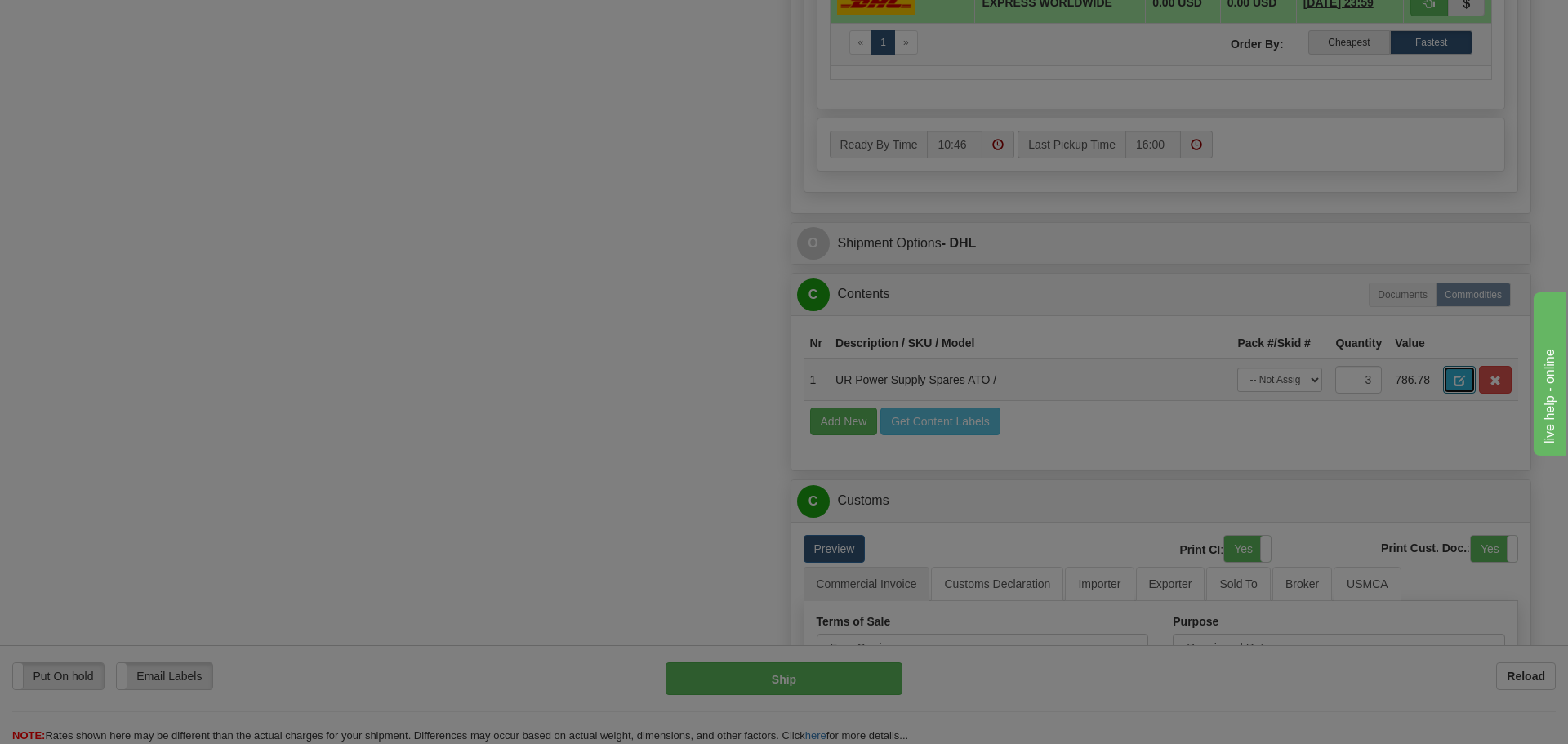
scroll to position [0, 0]
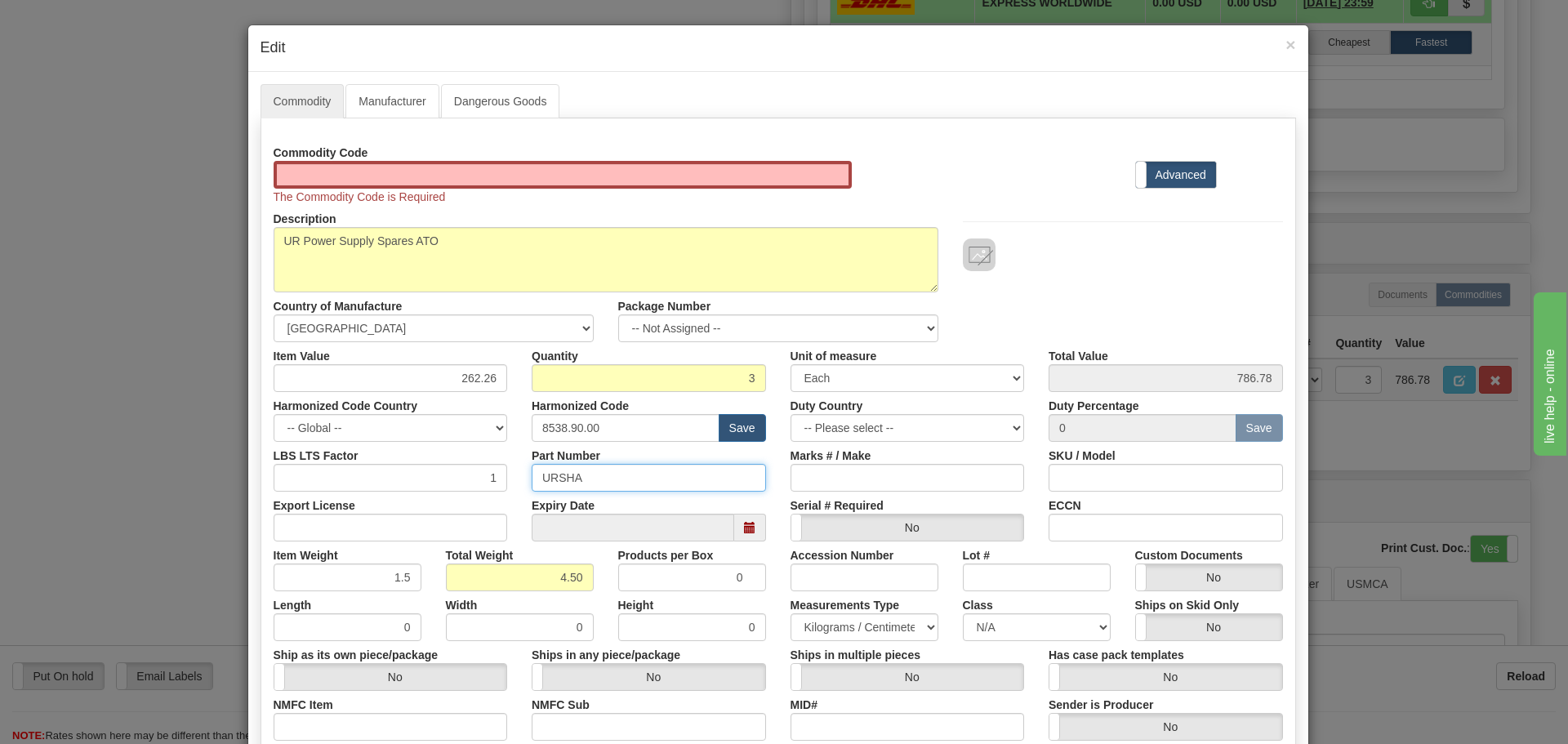
drag, startPoint x: 597, startPoint y: 488, endPoint x: 500, endPoint y: 503, distance: 98.2
click at [500, 503] on div "Commodity Code The Commodity Code is Required Standard Advanced Description UR …" at bounding box center [778, 490] width 1009 height 702
click at [417, 187] on input "Id" at bounding box center [563, 175] width 579 height 28
paste input "URSHA"
type input "URSHA"
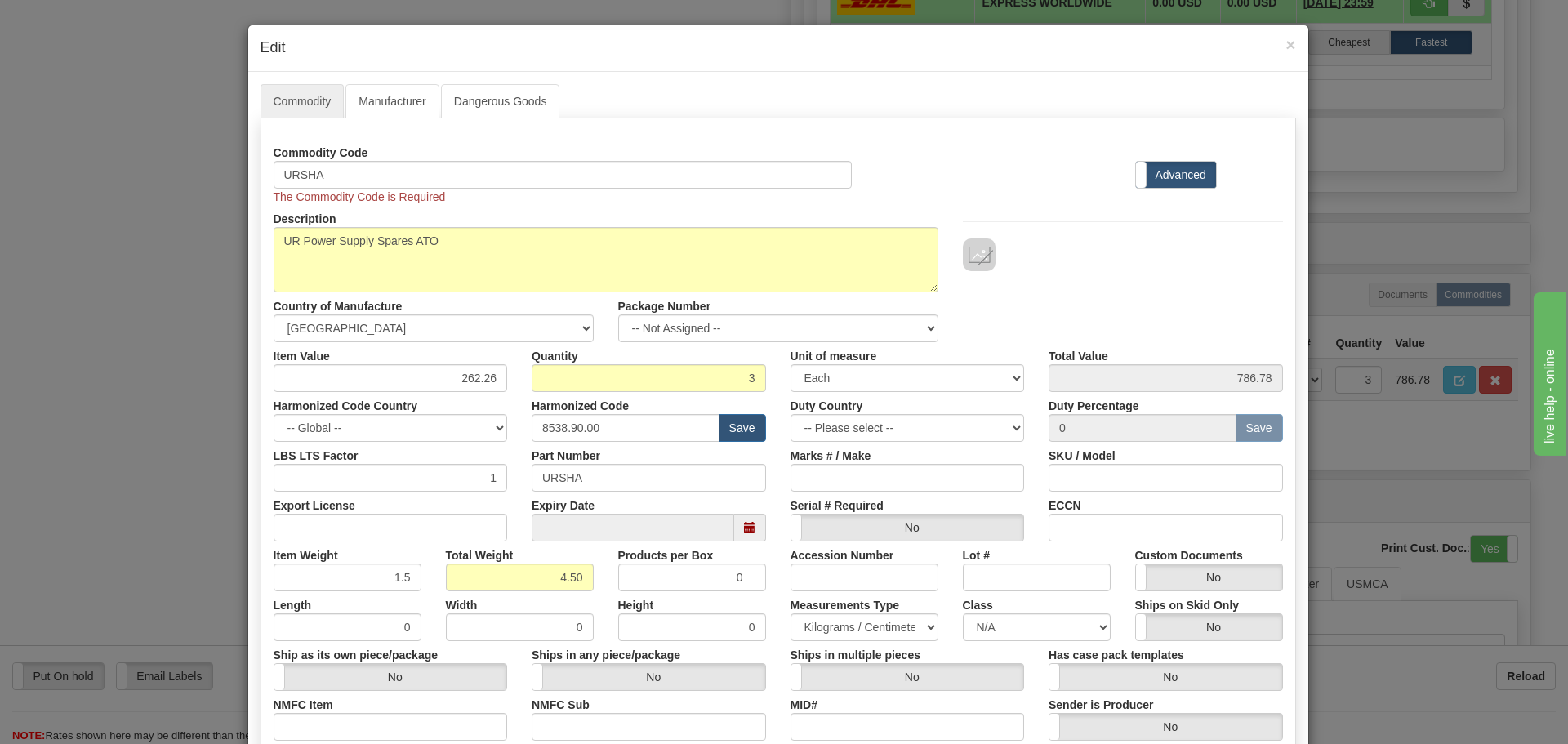
click at [893, 171] on div "Commodity Code URSHA The Commodity Code is Required Standard Advanced" at bounding box center [778, 171] width 1034 height 66
click at [987, 176] on div "Commodity Code URSHA The Commodity Code is Required Standard Advanced" at bounding box center [778, 171] width 1034 height 66
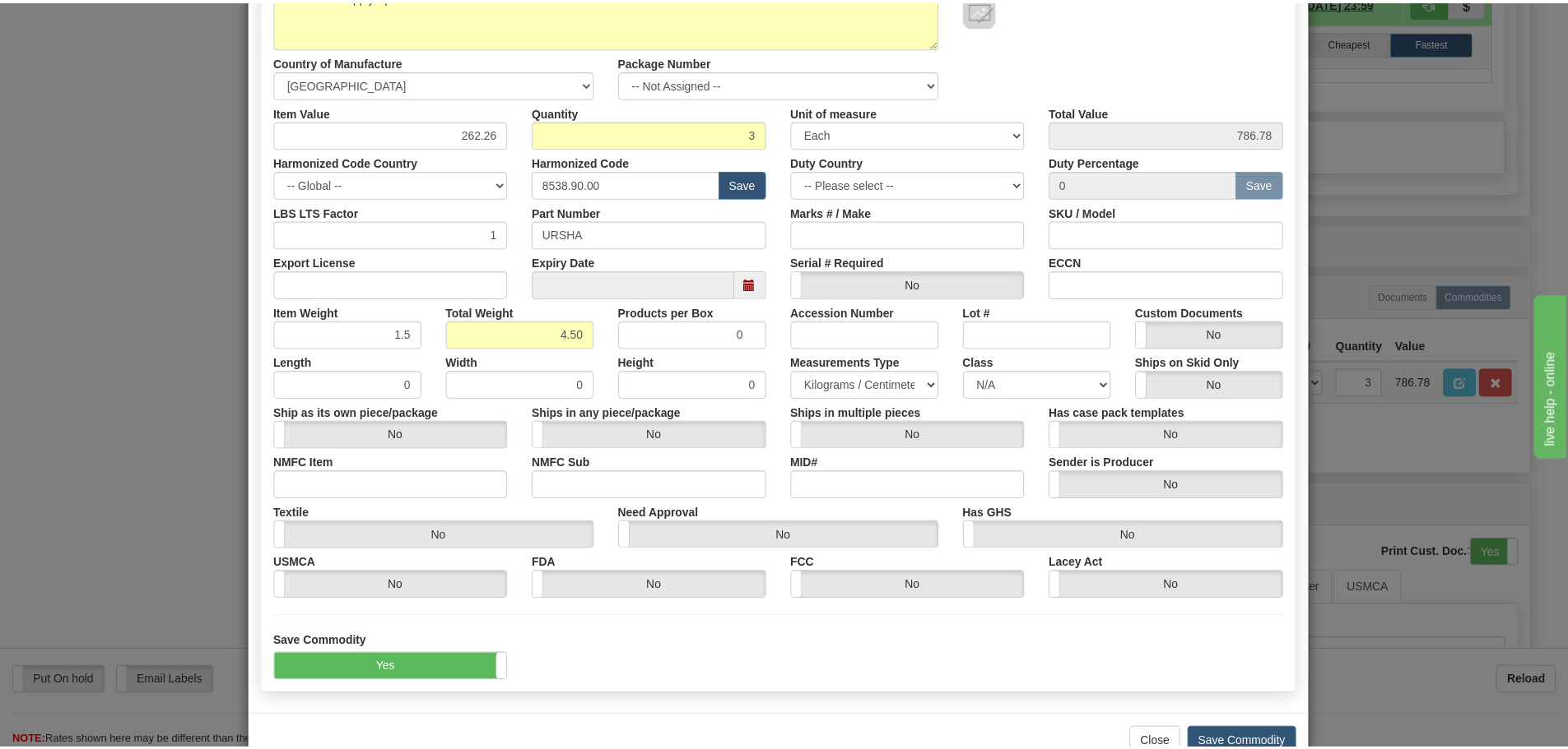
scroll to position [292, 0]
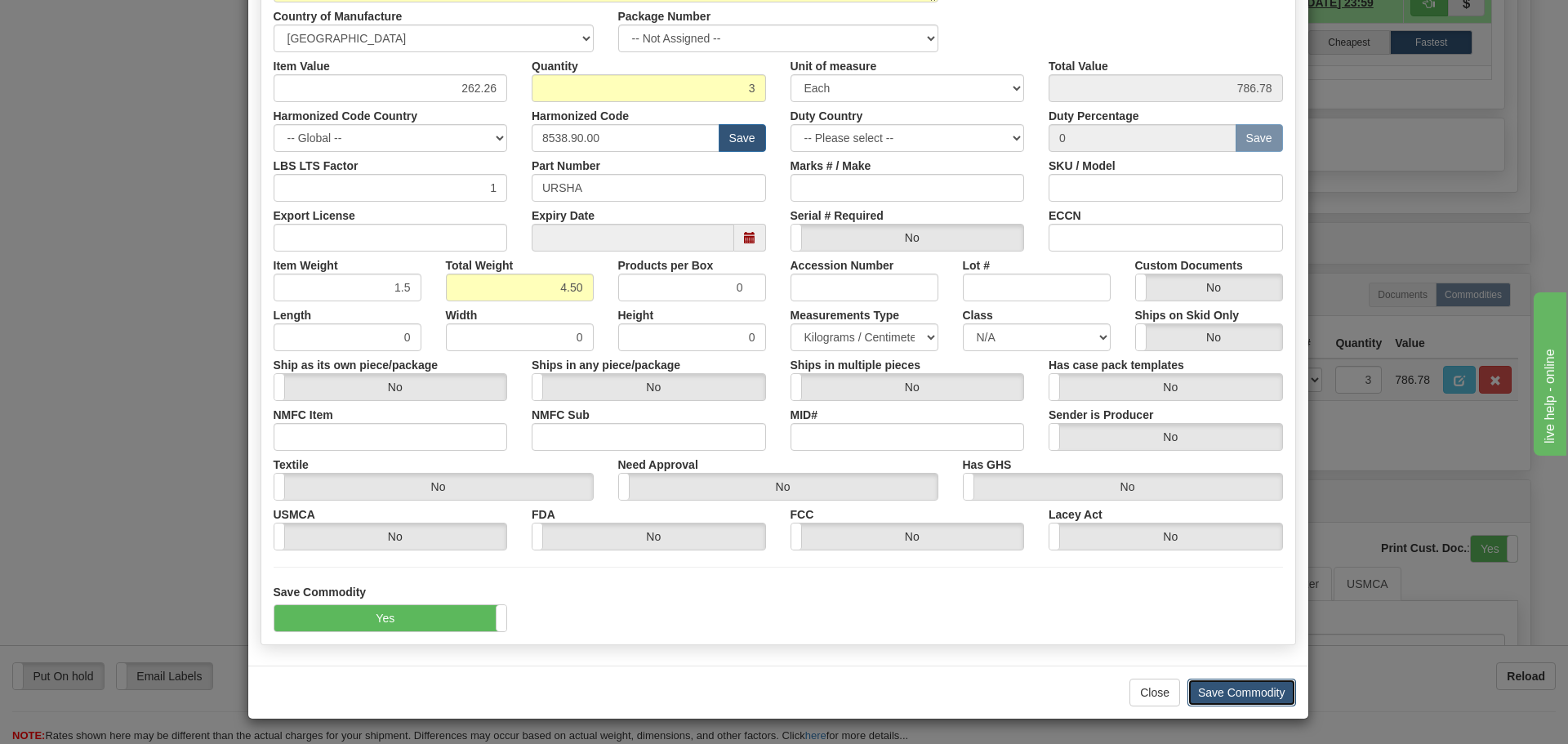
click at [1203, 683] on button "Save Commodity" at bounding box center [1242, 693] width 109 height 28
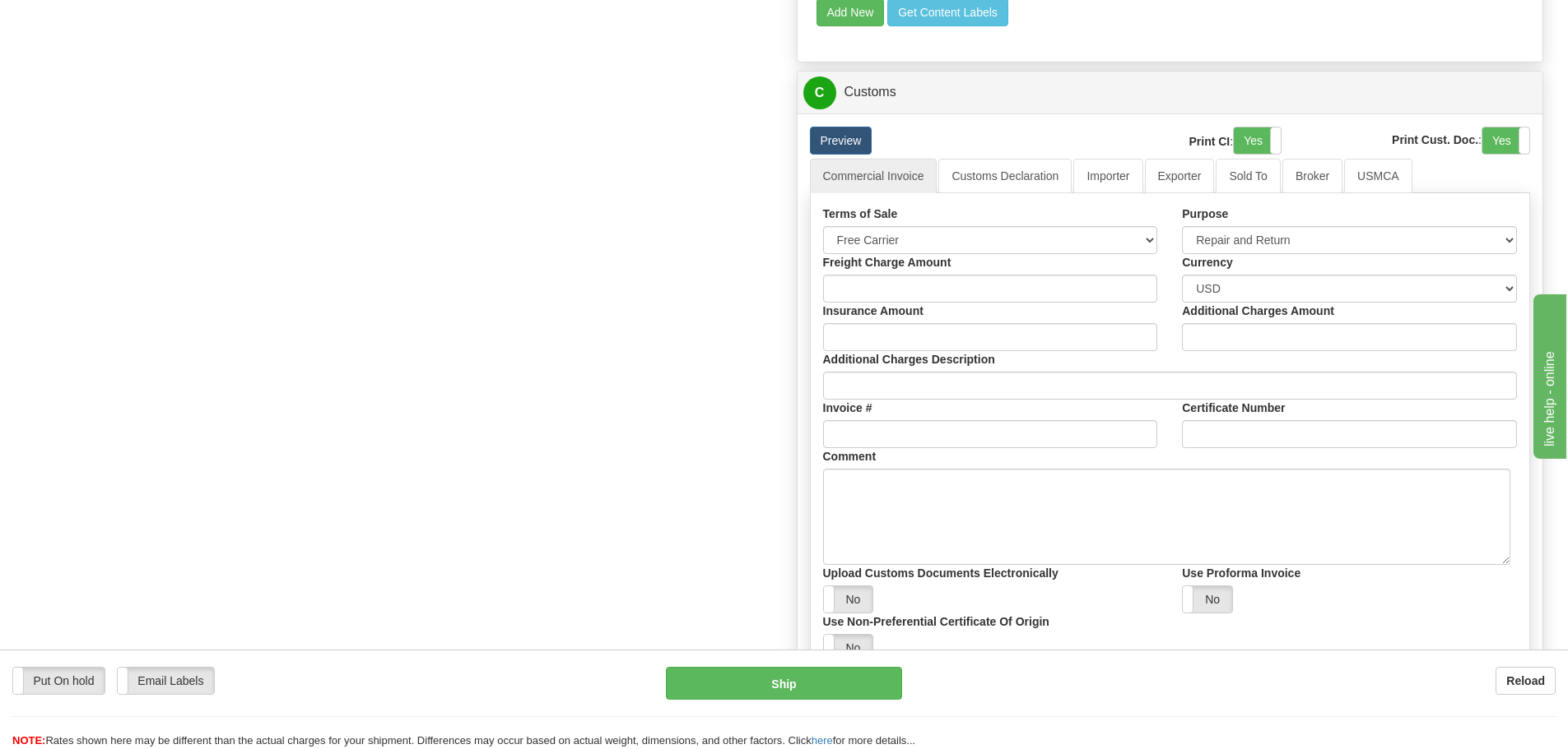
scroll to position [1480, 0]
click at [1137, 162] on link "Importer" at bounding box center [1107, 176] width 69 height 35
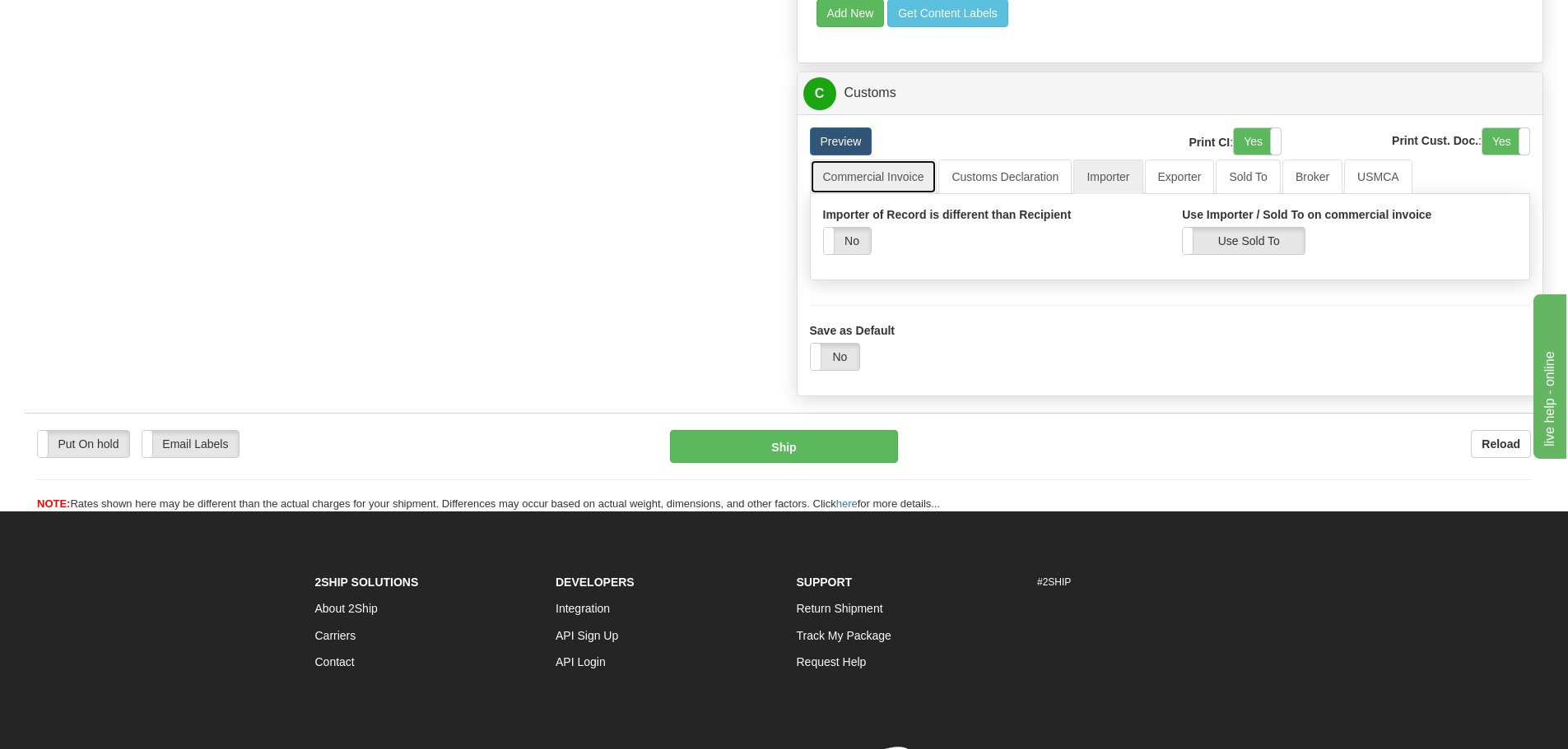
click at [904, 189] on link "Commercial Invoice" at bounding box center [873, 176] width 128 height 35
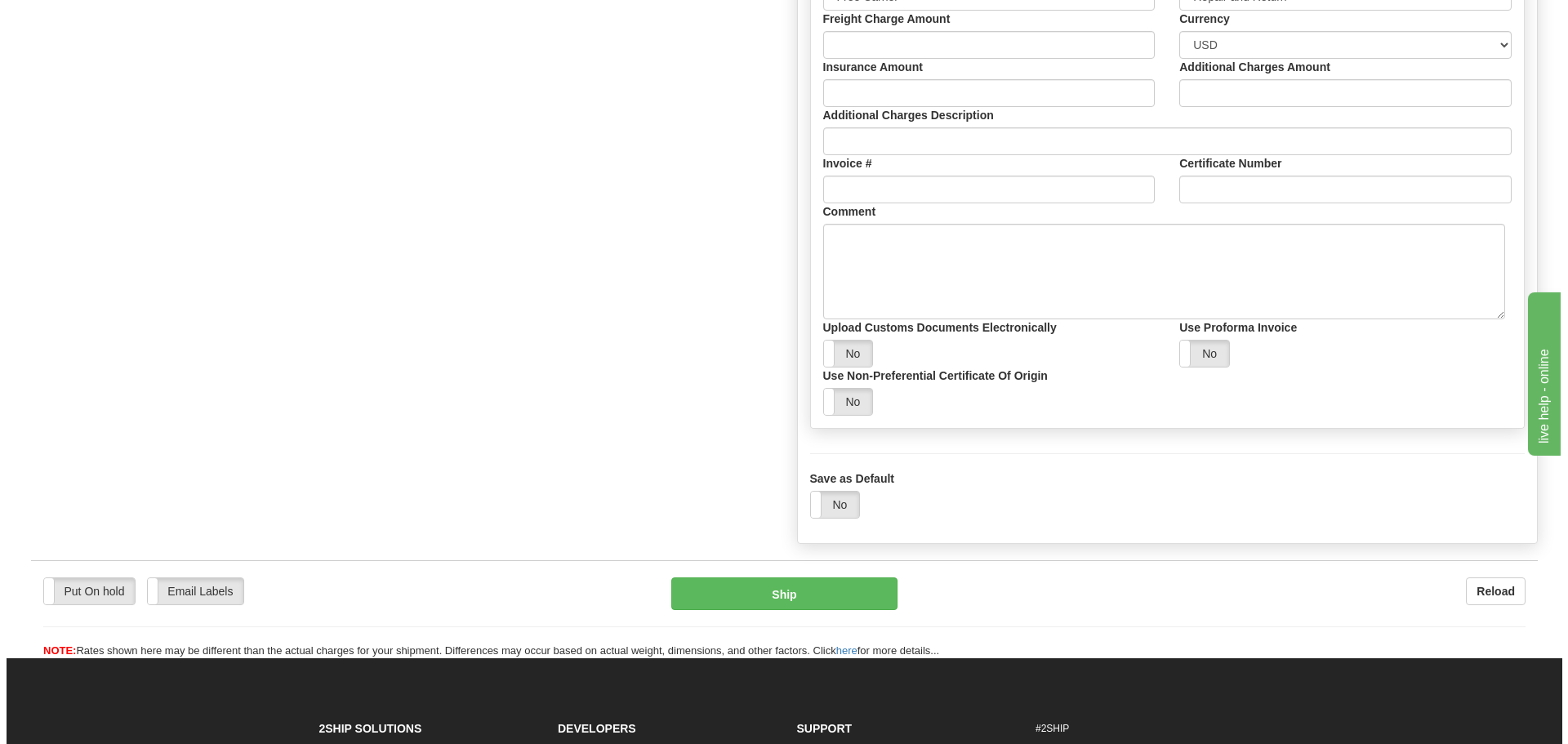
scroll to position [1716, 0]
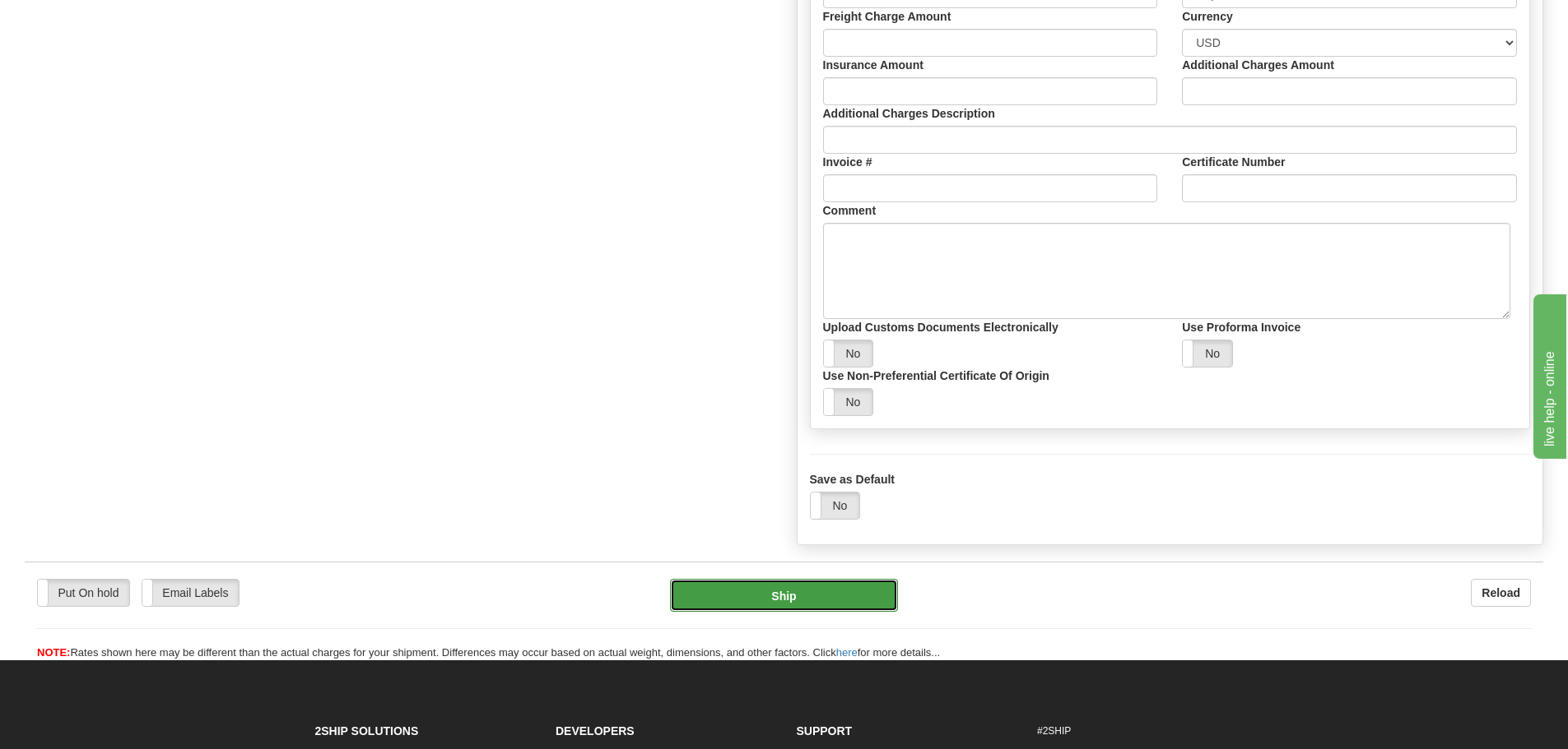
click at [755, 598] on button "Ship" at bounding box center [783, 595] width 228 height 33
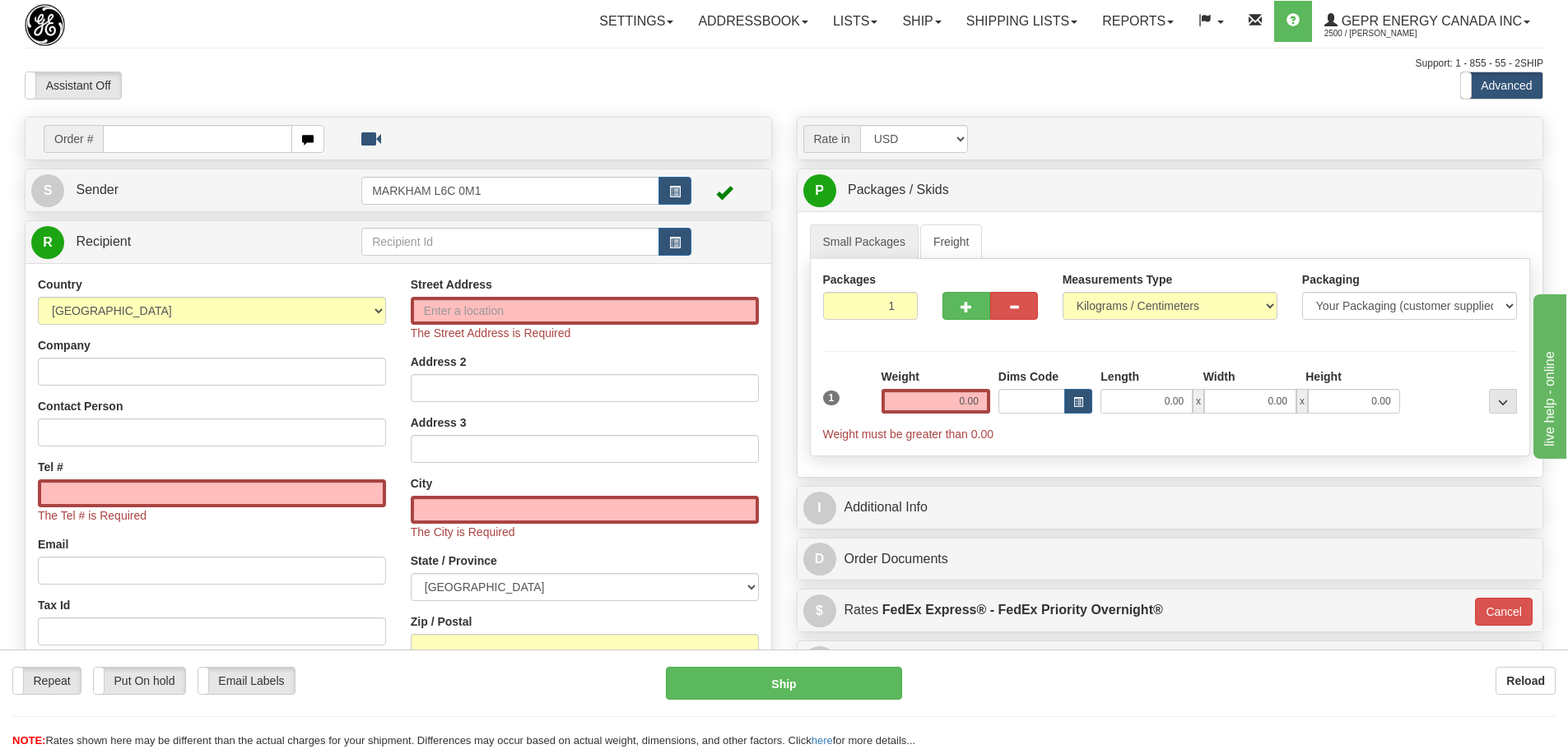
click at [187, 13] on div at bounding box center [144, 25] width 240 height 42
click at [362, 81] on div "Assistant On Assistant Off Do a return Do a return" at bounding box center [334, 86] width 643 height 28
click at [286, 107] on div "Toggle navigation Settings Shipping Preferences Fields Preferences New" at bounding box center [784, 480] width 1568 height 960
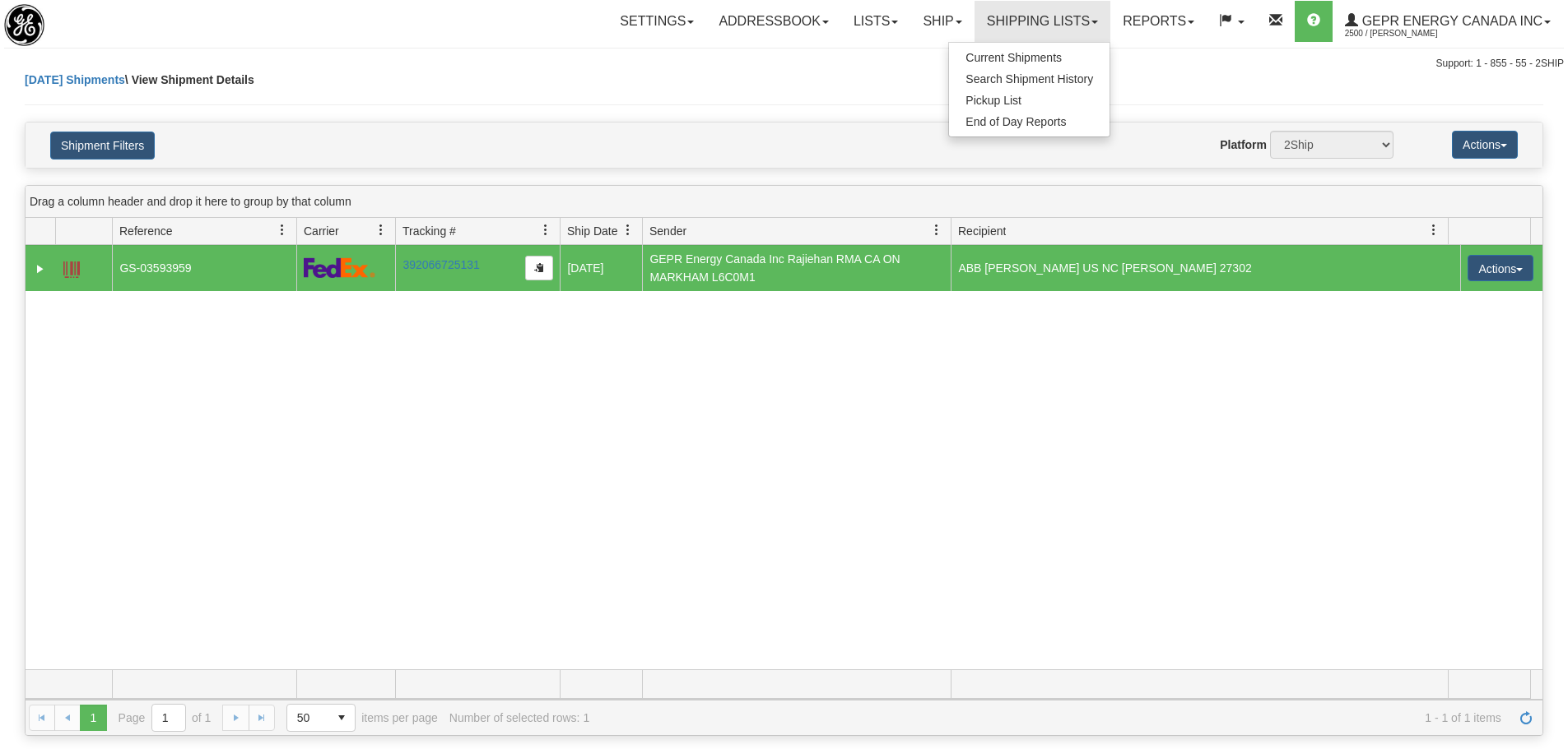
click at [803, 365] on div "31447457 2500 GS-03593959 392066725131 08/13/2025 08/13/2025 08:32:36 AM GEPR E…" at bounding box center [784, 457] width 1517 height 424
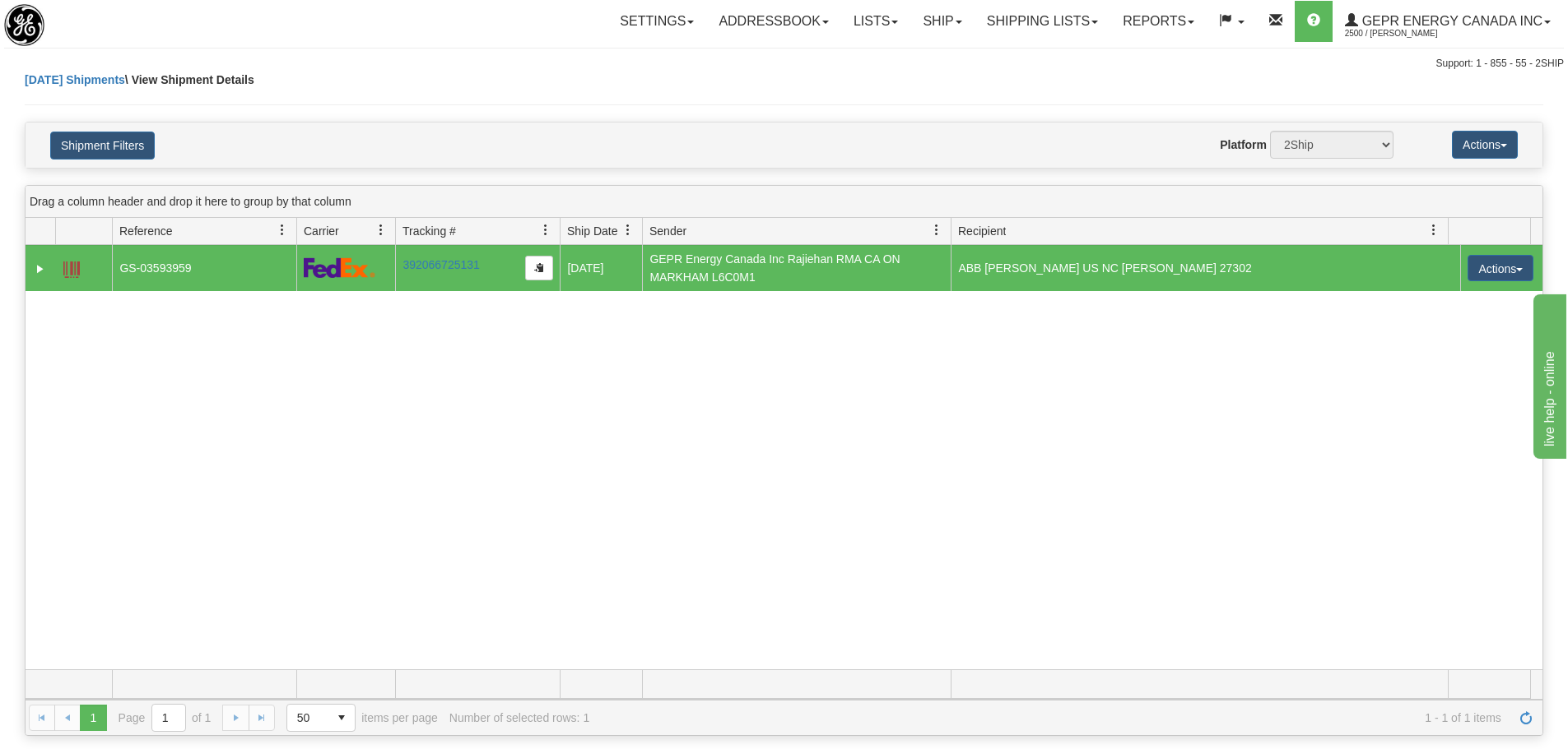
click at [277, 389] on div "31447457 2500 GS-03593959 392066725131 08/13/2025 08/13/2025 08:32:36 AM GEPR E…" at bounding box center [784, 457] width 1517 height 424
click at [339, 131] on div "Website Agent Nothing selected Client User Platform 2Ship Imported" at bounding box center [845, 145] width 1119 height 28
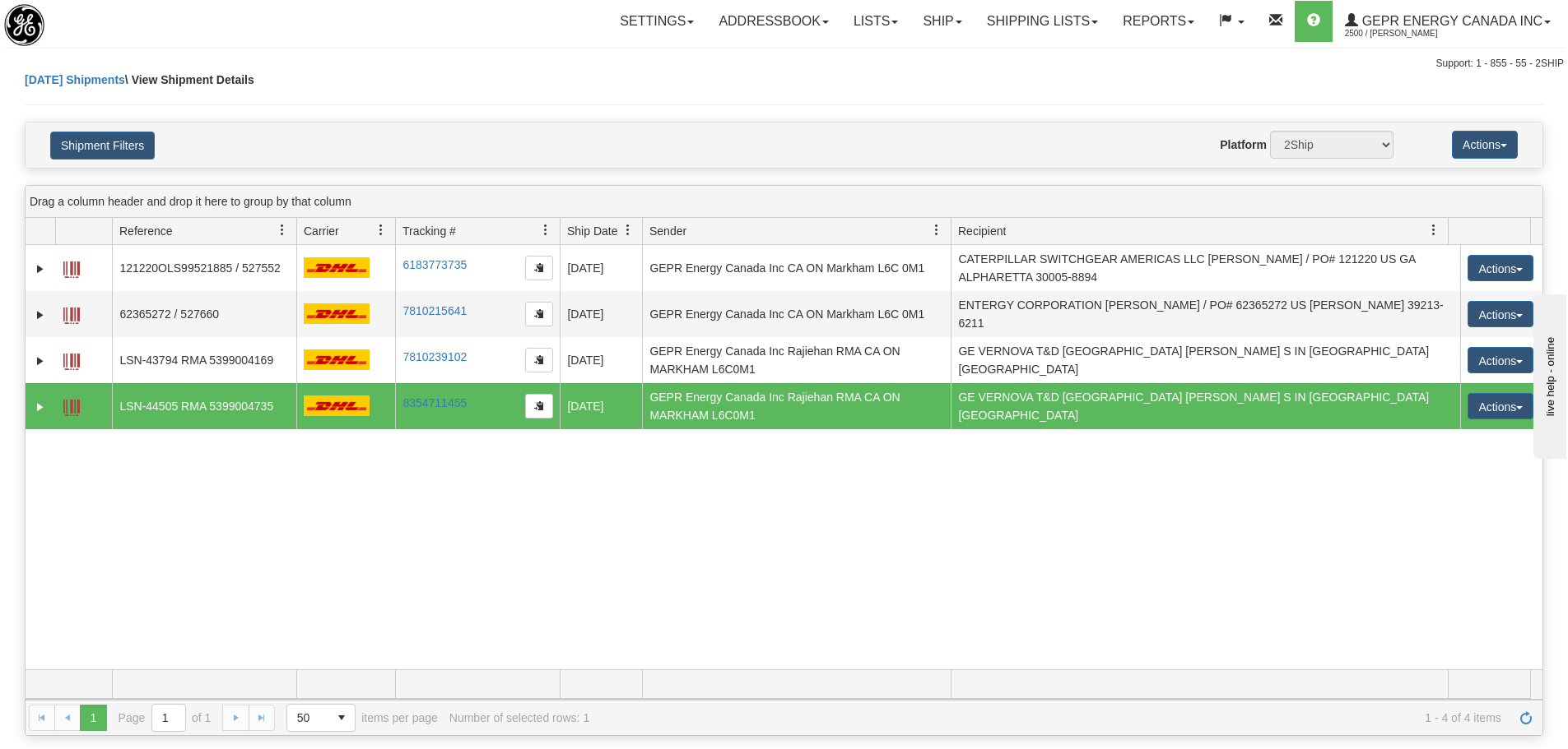
click at [1044, 514] on div "31447638 2500 121220OLS99521885 / 527552 6183773735 6183773735 08/13/2025 08/13…" at bounding box center [784, 457] width 1517 height 424
click at [1525, 723] on span "Refresh" at bounding box center [1525, 718] width 13 height 13
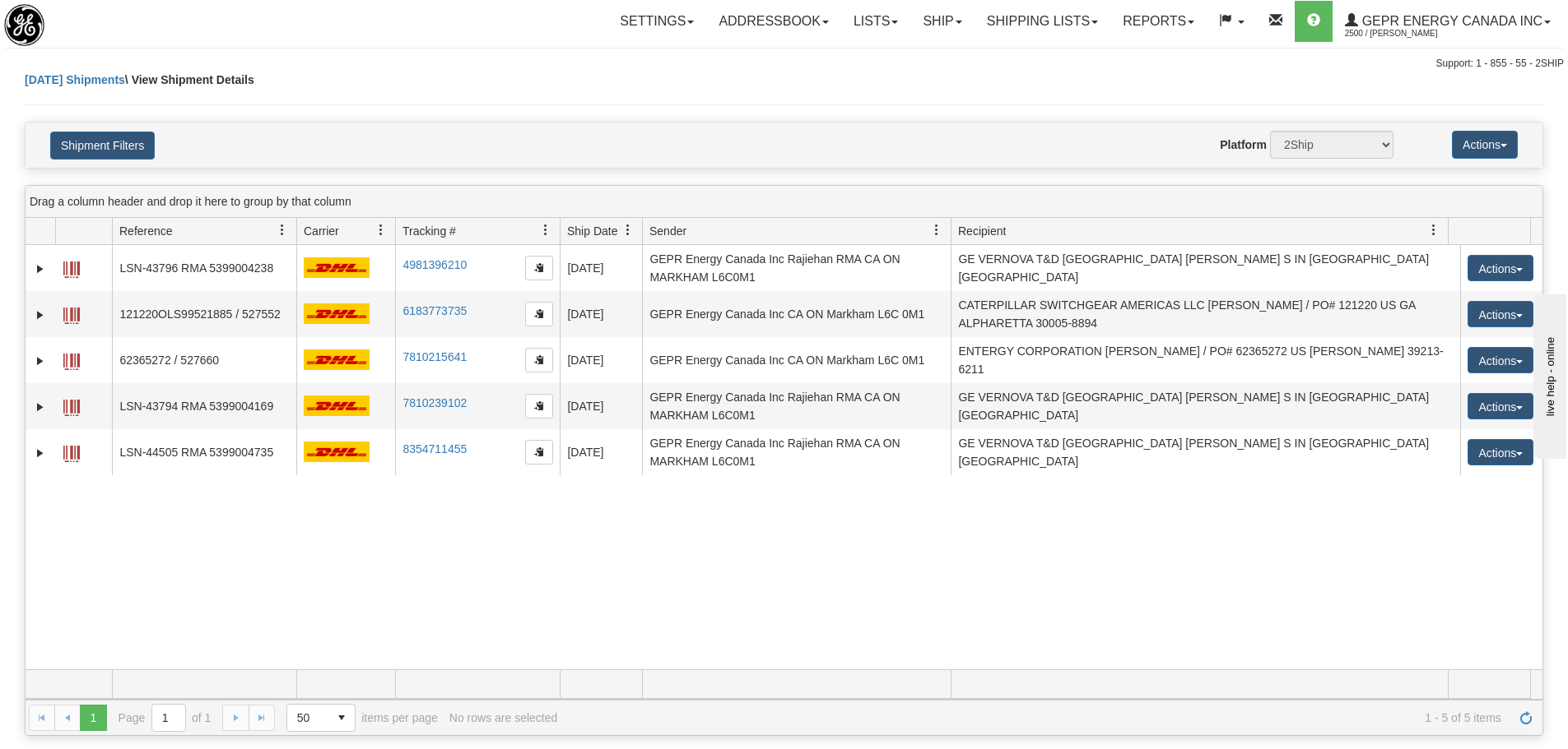
click at [527, 554] on div "31442546 2500 LSN-43796 RMA 5399004238 4981396210 4981396210 08/13/2025 08/13/2…" at bounding box center [784, 457] width 1517 height 424
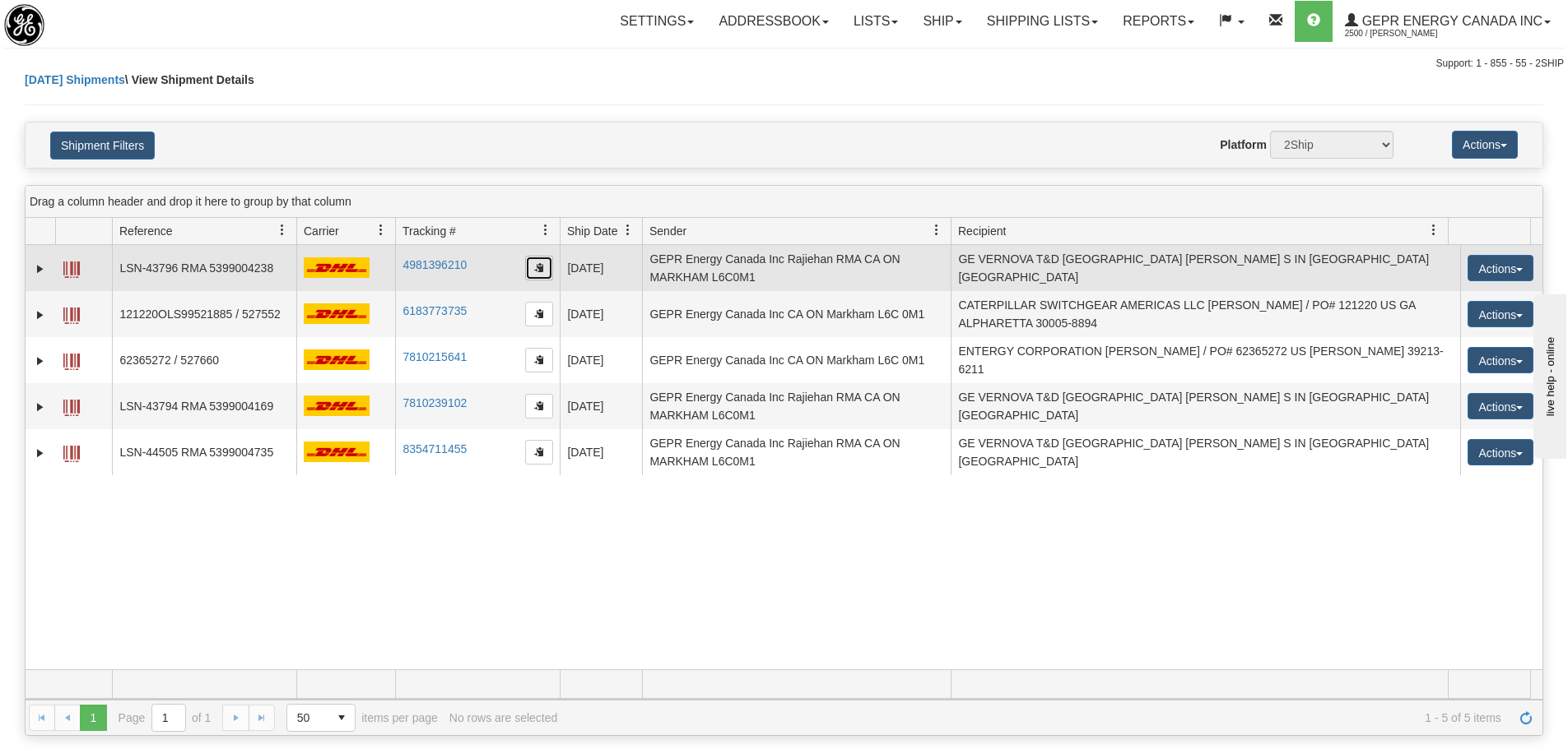
click at [539, 275] on button "button" at bounding box center [539, 268] width 28 height 25
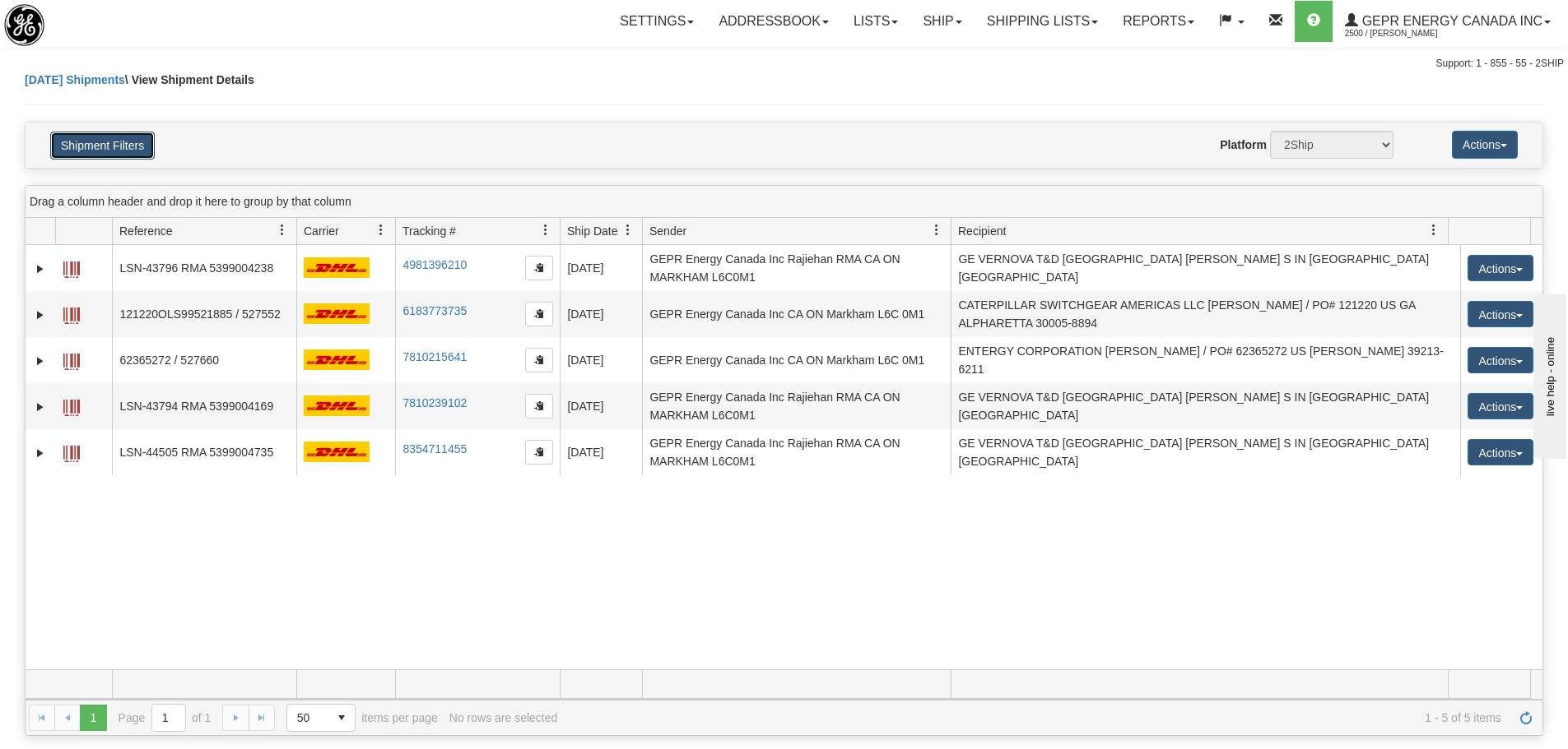
click at [123, 140] on button "Shipment Filters" at bounding box center [103, 146] width 105 height 28
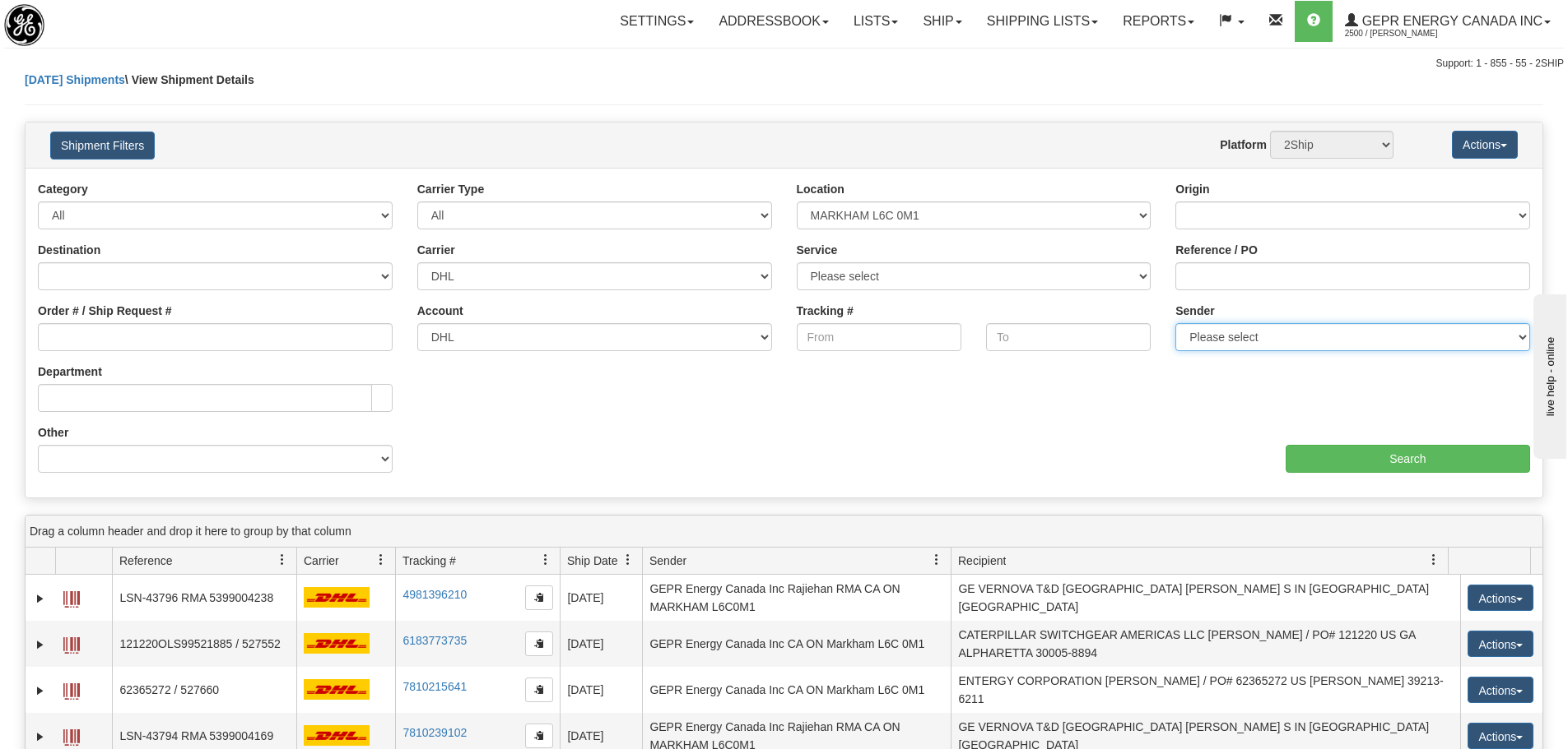
click at [1254, 336] on select "Please select GEPR Energy Canada Inc , Rajiehan RMA, (CA)" at bounding box center [1353, 337] width 354 height 28
select select "206864"
click at [1176, 323] on select "Please select GEPR Energy Canada Inc , Rajiehan RMA, (CA)" at bounding box center [1353, 337] width 354 height 28
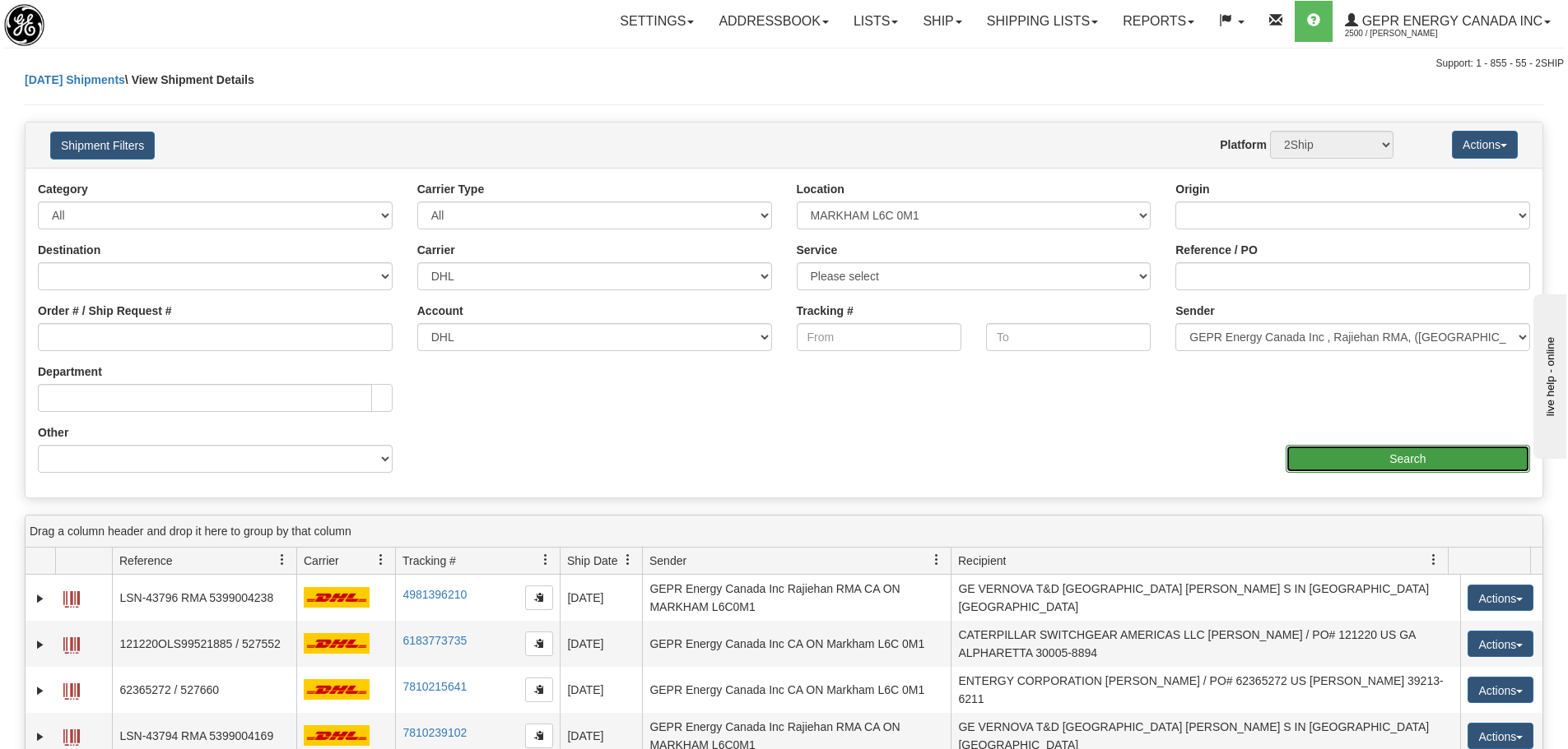
click at [1337, 461] on input "Search" at bounding box center [1408, 459] width 245 height 28
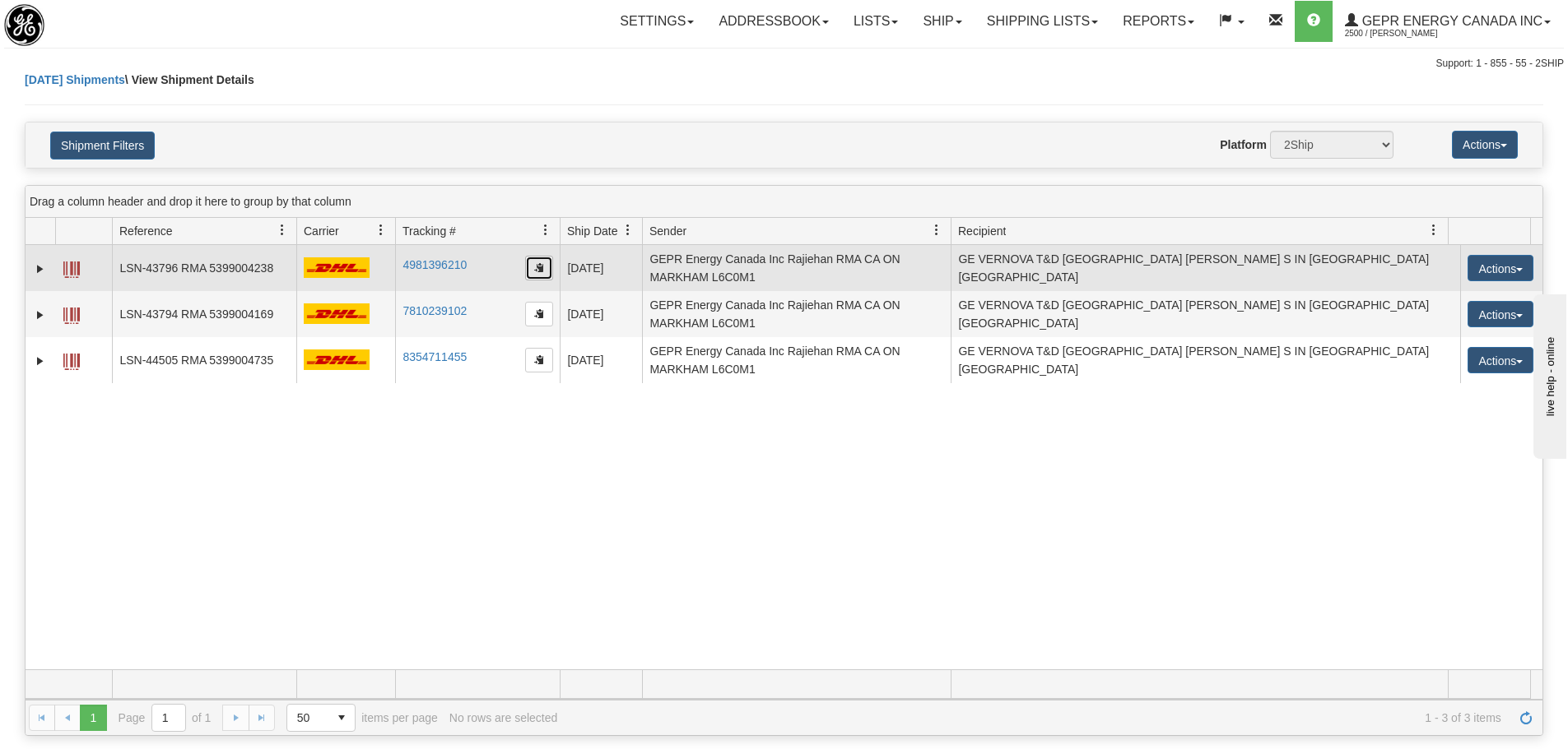
click at [531, 266] on button "button" at bounding box center [539, 268] width 28 height 25
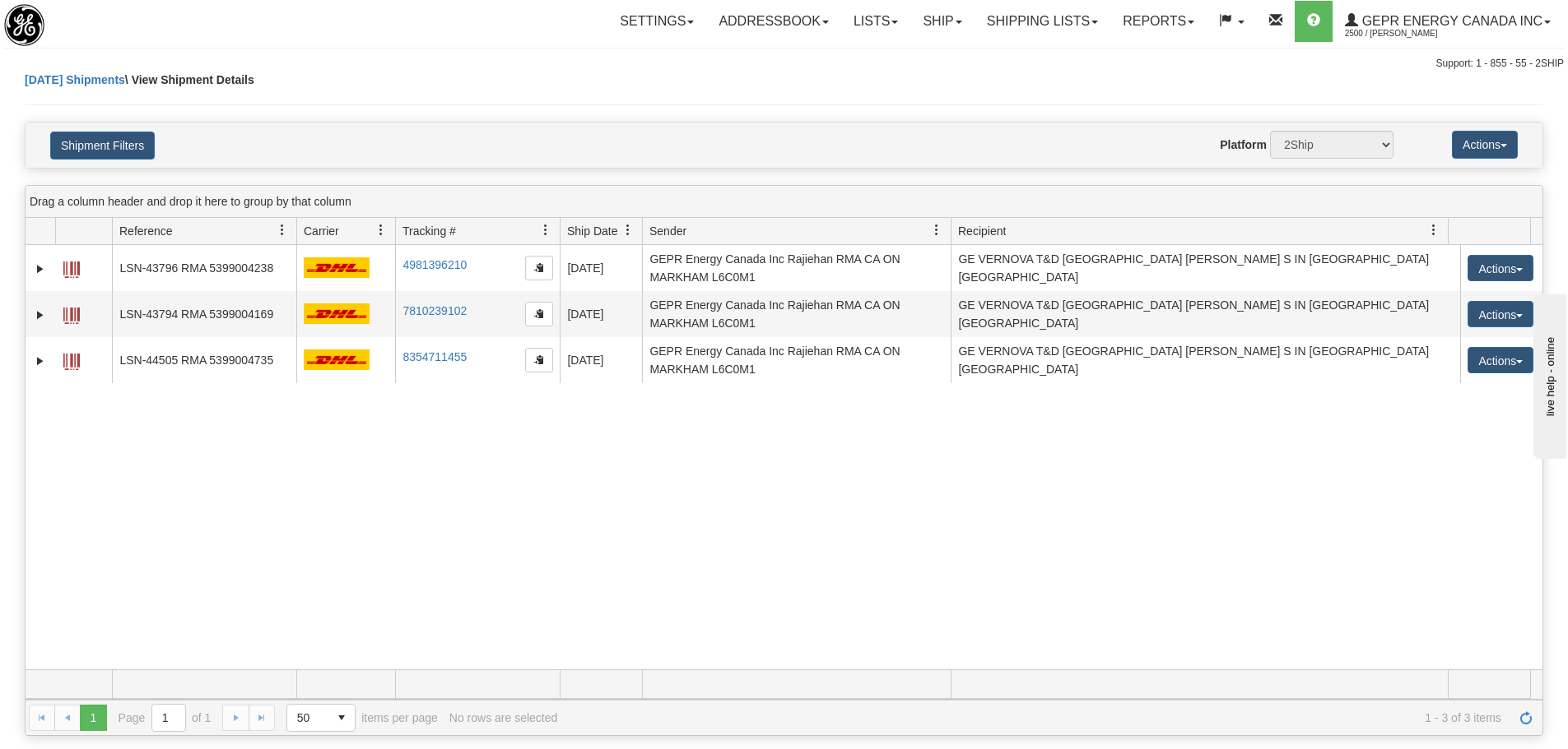
drag, startPoint x: 426, startPoint y: 494, endPoint x: 426, endPoint y: 481, distance: 13.0
click at [426, 481] on div "31442546 2500 LSN-43796 RMA 5399004238 4981396210 4981396210 08/13/2025 08/13/2…" at bounding box center [784, 457] width 1517 height 424
drag, startPoint x: 674, startPoint y: 509, endPoint x: 707, endPoint y: 509, distance: 33.0
click at [676, 509] on div "31442546 2500 LSN-43796 RMA 5399004238 4981396210 4981396210 08/13/2025 08/13/2…" at bounding box center [784, 457] width 1517 height 424
click at [1529, 723] on span "Refresh" at bounding box center [1525, 718] width 13 height 13
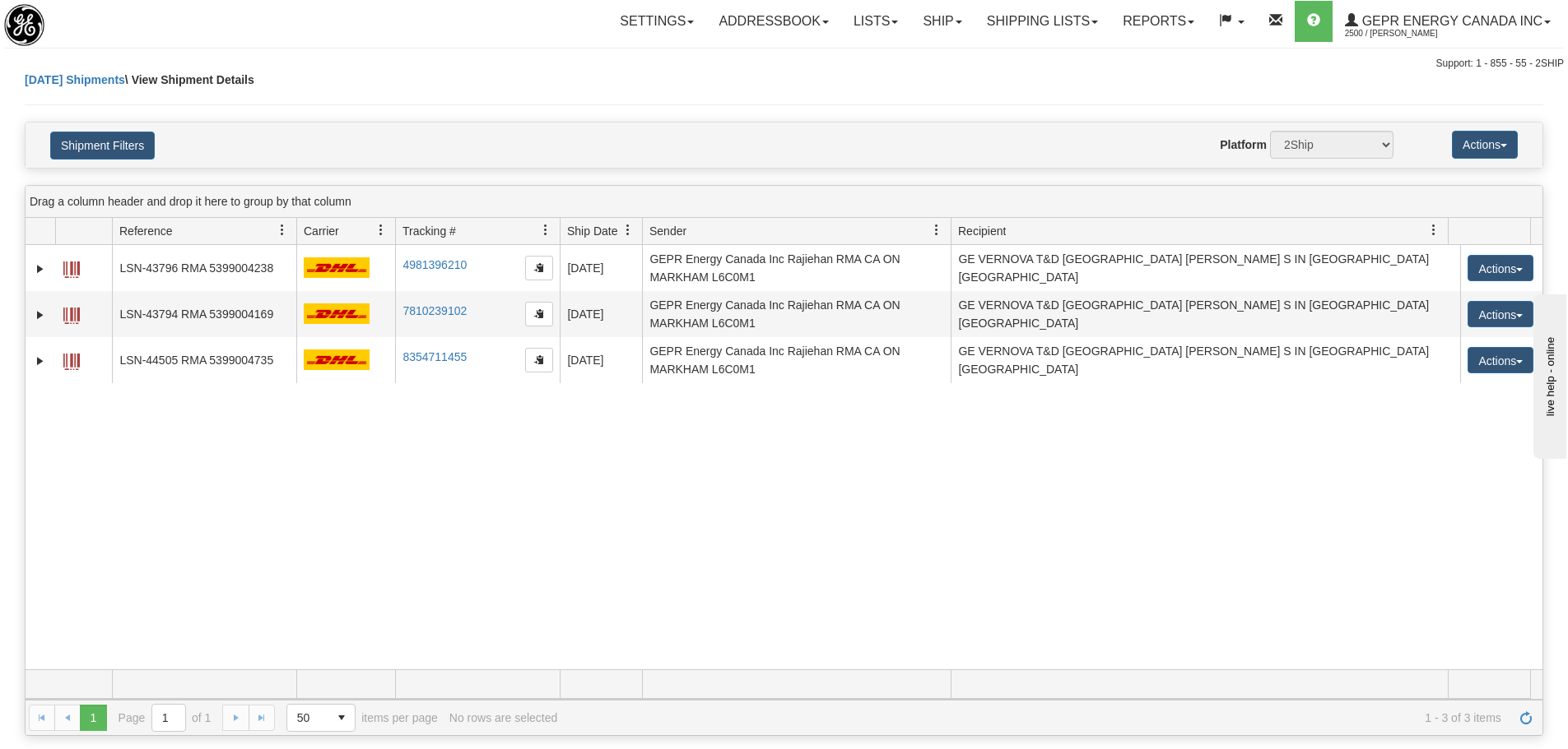
click at [773, 549] on div "31442546 2500 LSN-43796 RMA 5399004238 4981396210 4981396210 08/13/2025 08/13/2…" at bounding box center [784, 457] width 1517 height 424
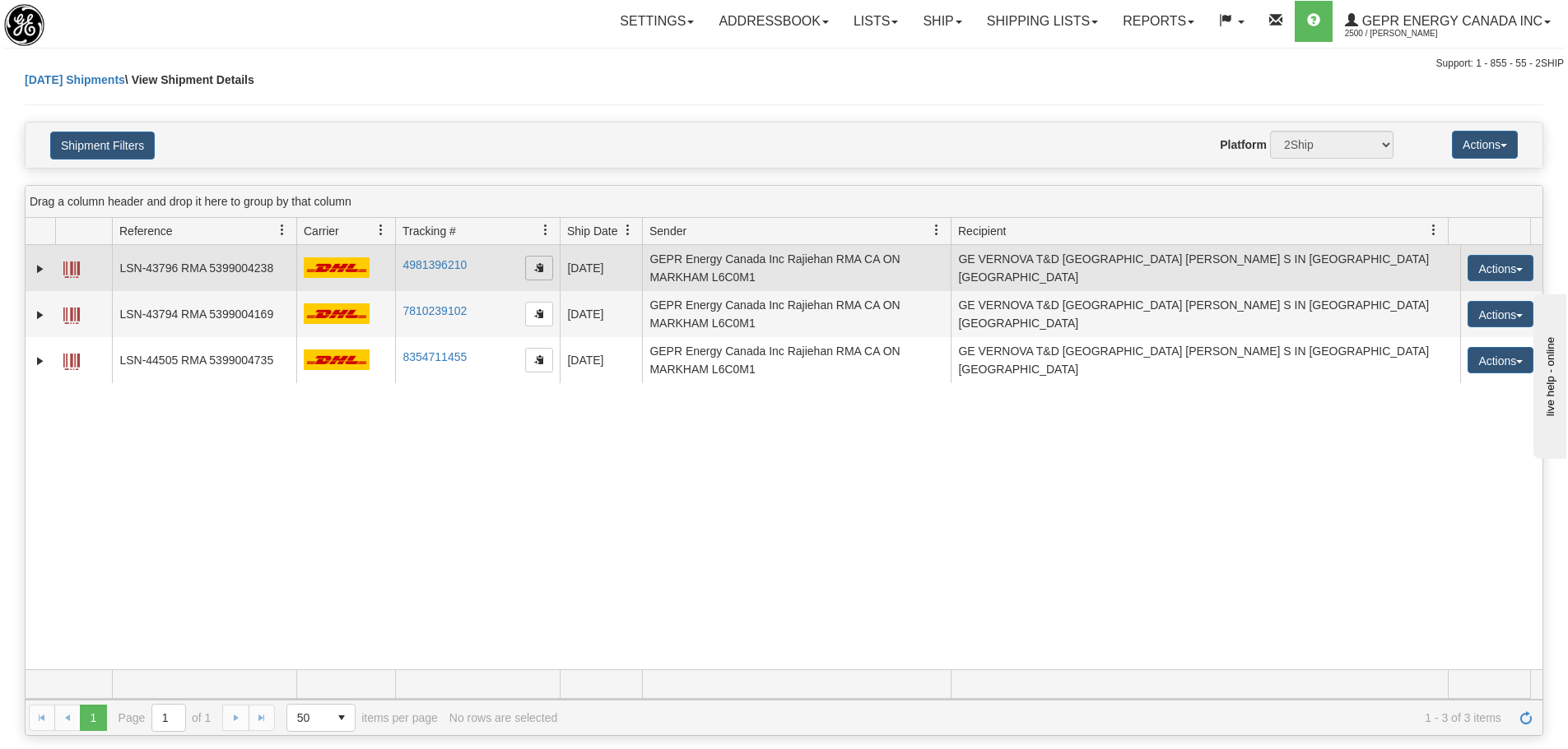
click at [541, 272] on span "button" at bounding box center [539, 266] width 10 height 10
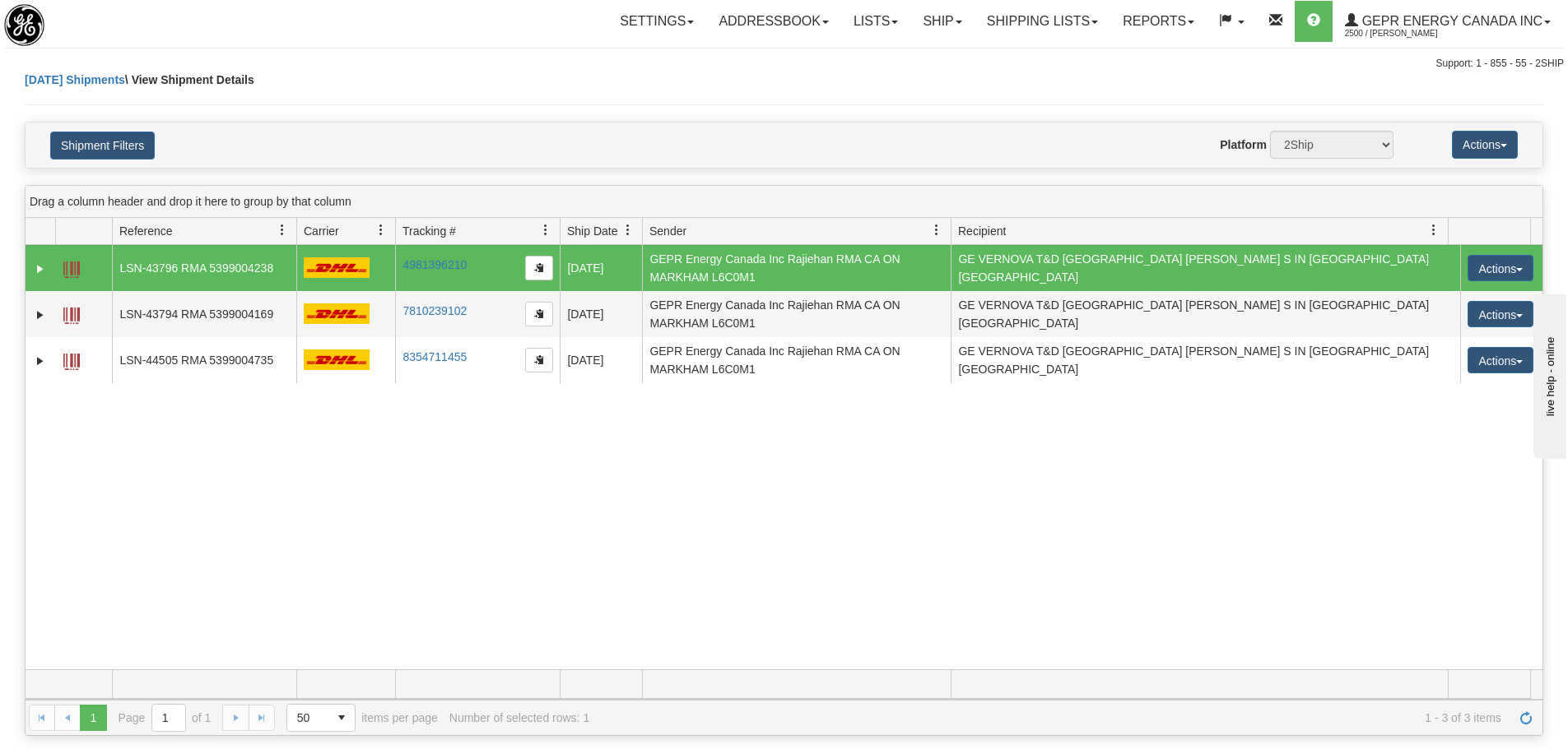
drag, startPoint x: 494, startPoint y: 79, endPoint x: 493, endPoint y: 68, distance: 11.0
click at [493, 75] on div "Today Shipments \ View Shipment Details" at bounding box center [784, 97] width 1518 height 50
